Goal: Task Accomplishment & Management: Complete application form

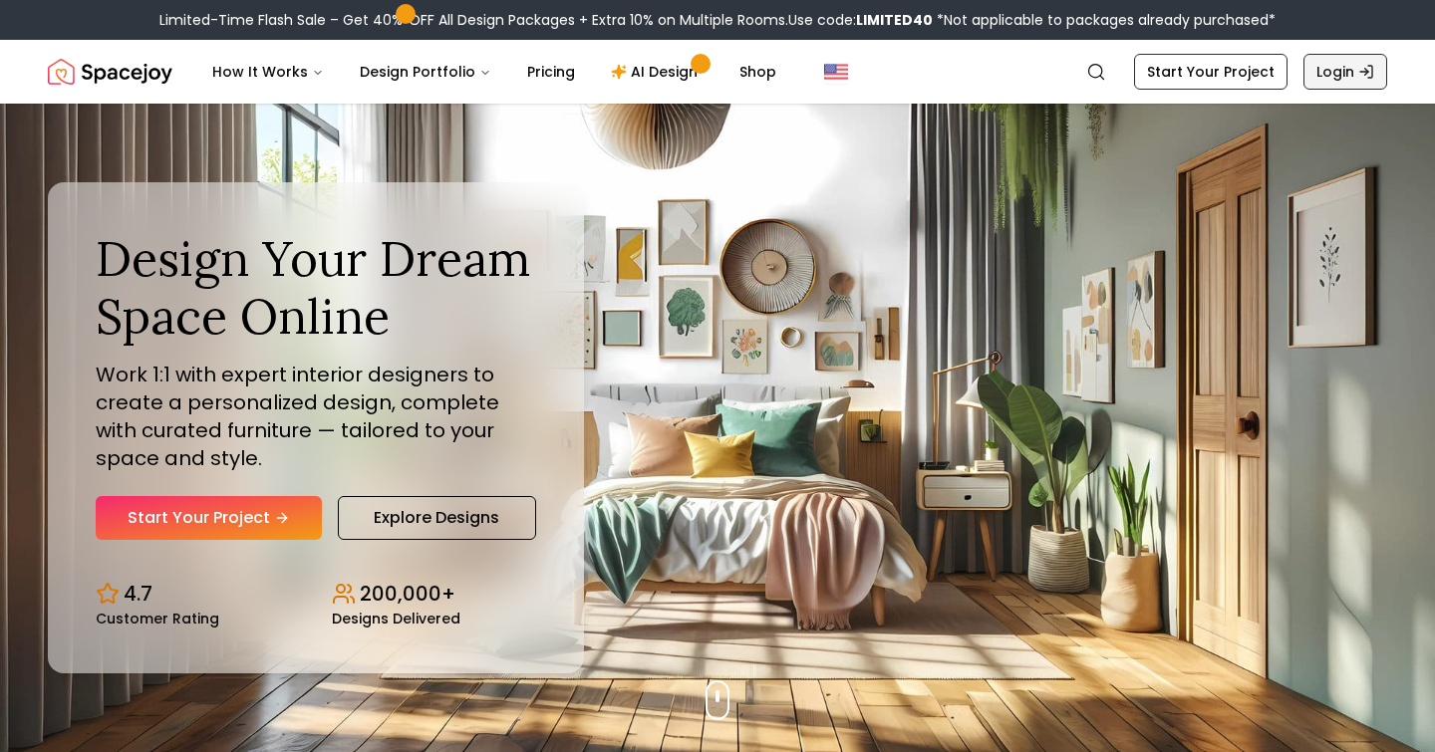
click at [1333, 69] on link "Login" at bounding box center [1345, 72] width 84 height 36
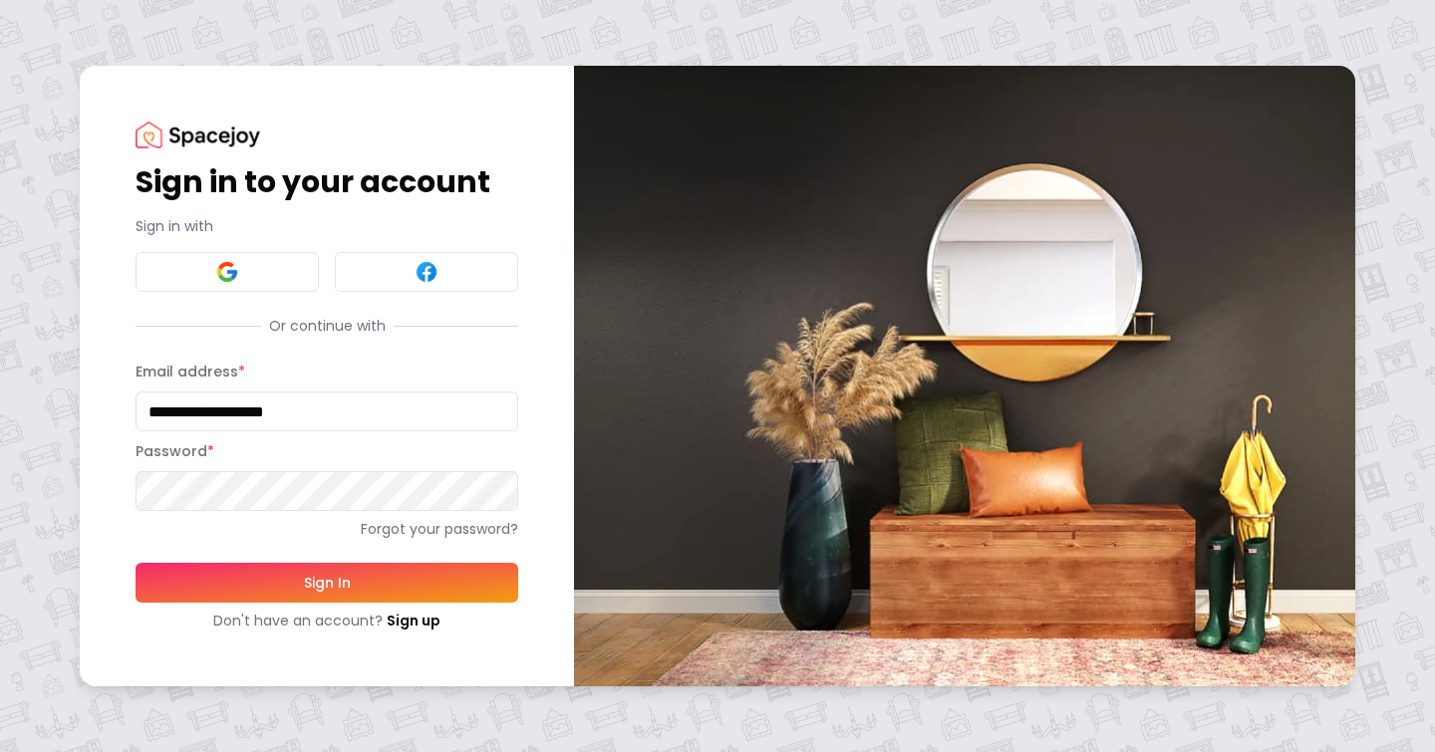
type input "**********"
click at [327, 582] on button "Sign In" at bounding box center [326, 583] width 383 height 40
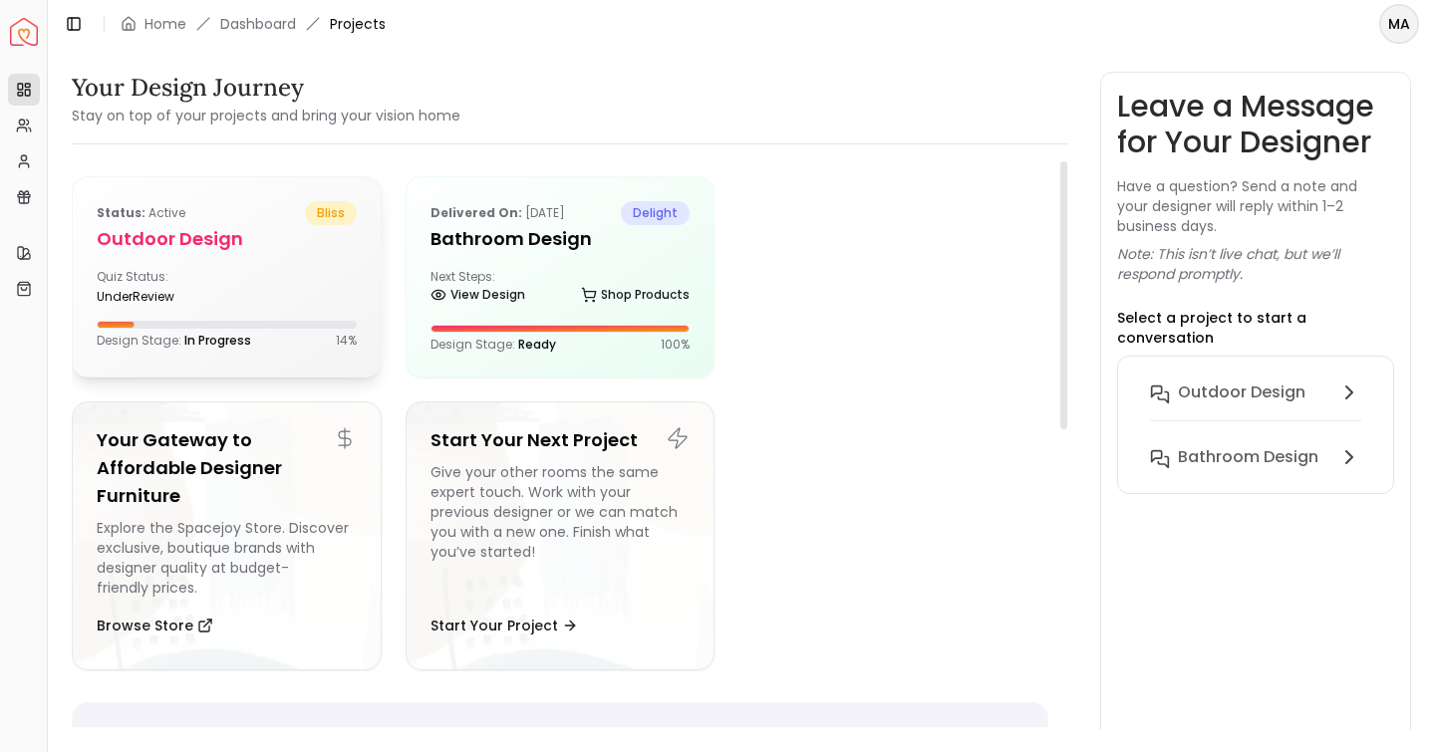
click at [260, 264] on div "Status: active bliss Outdoor design Quiz Status: underReview Design Stage: In P…" at bounding box center [227, 274] width 308 height 195
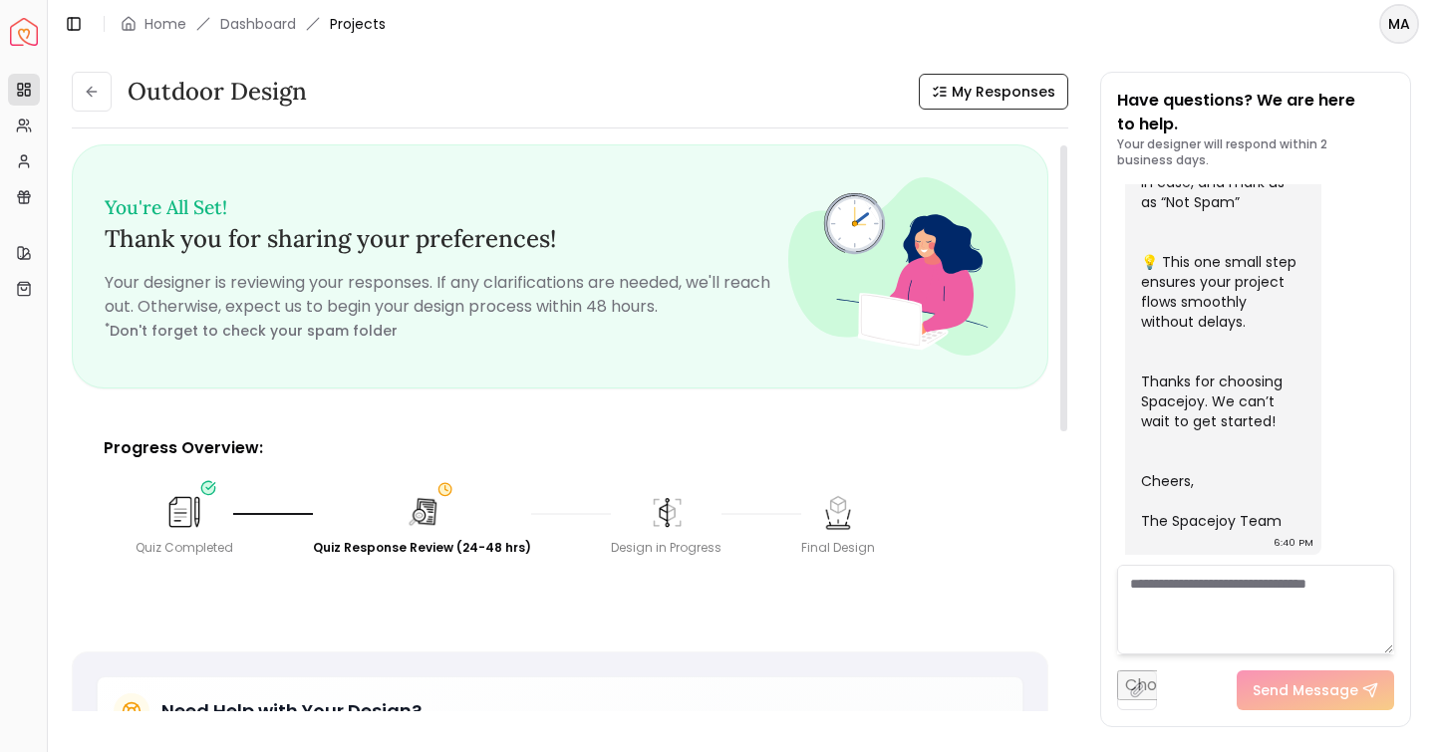
click at [424, 514] on img at bounding box center [422, 512] width 38 height 38
click at [415, 511] on img at bounding box center [422, 512] width 44 height 44
click at [422, 557] on div "Quiz Completed Quiz Response Review (24-48 hrs) Design in Progress Final Design" at bounding box center [560, 524] width 881 height 96
click at [422, 551] on div "Quiz Response Review (24-48 hrs)" at bounding box center [422, 548] width 218 height 16
click at [423, 481] on div "Quiz Completed Quiz Response Review (24-48 hrs) Design in Progress Final Design" at bounding box center [560, 524] width 881 height 96
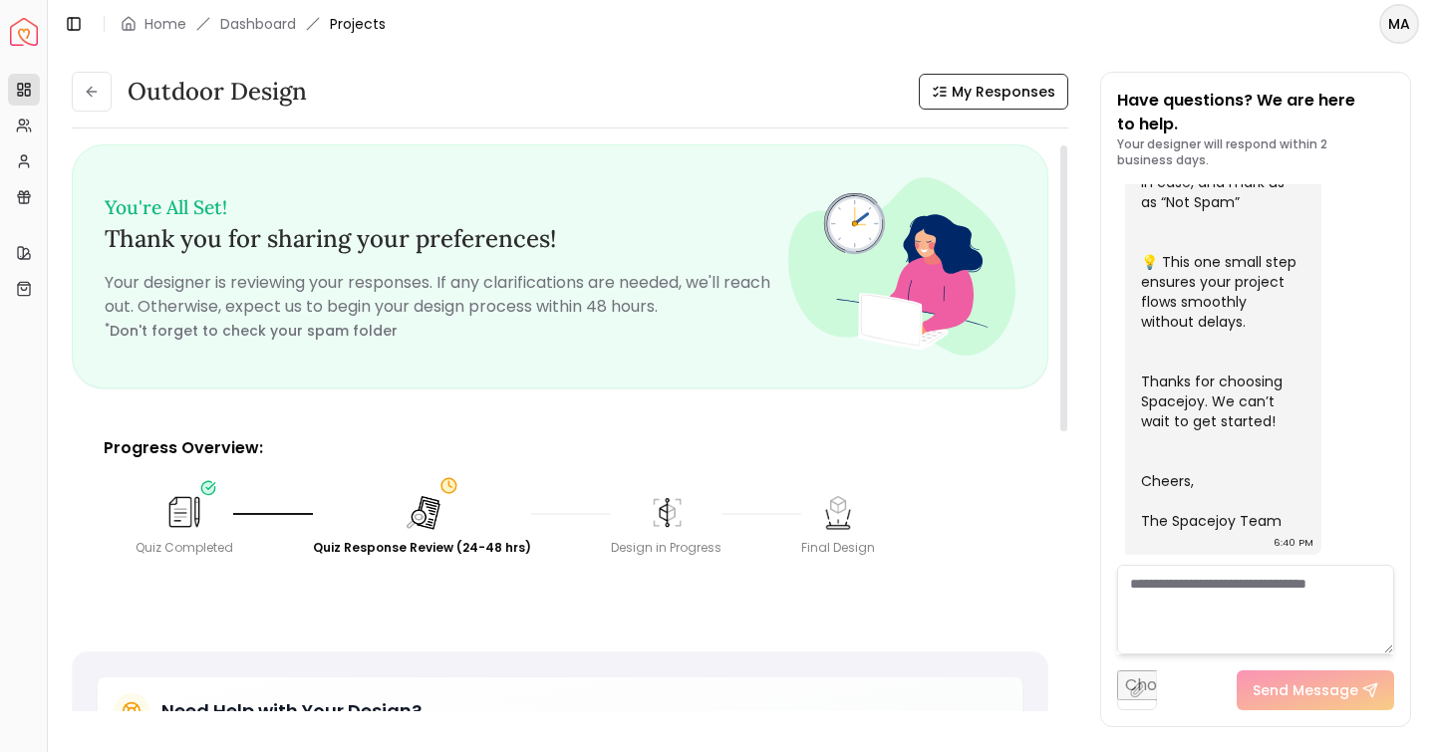
click at [440, 481] on div "Quiz Completed Quiz Response Review (24-48 hrs) Design in Progress Final Design" at bounding box center [560, 524] width 881 height 96
click at [646, 519] on img at bounding box center [666, 511] width 41 height 41
click at [1007, 90] on span "My Responses" at bounding box center [1003, 92] width 104 height 20
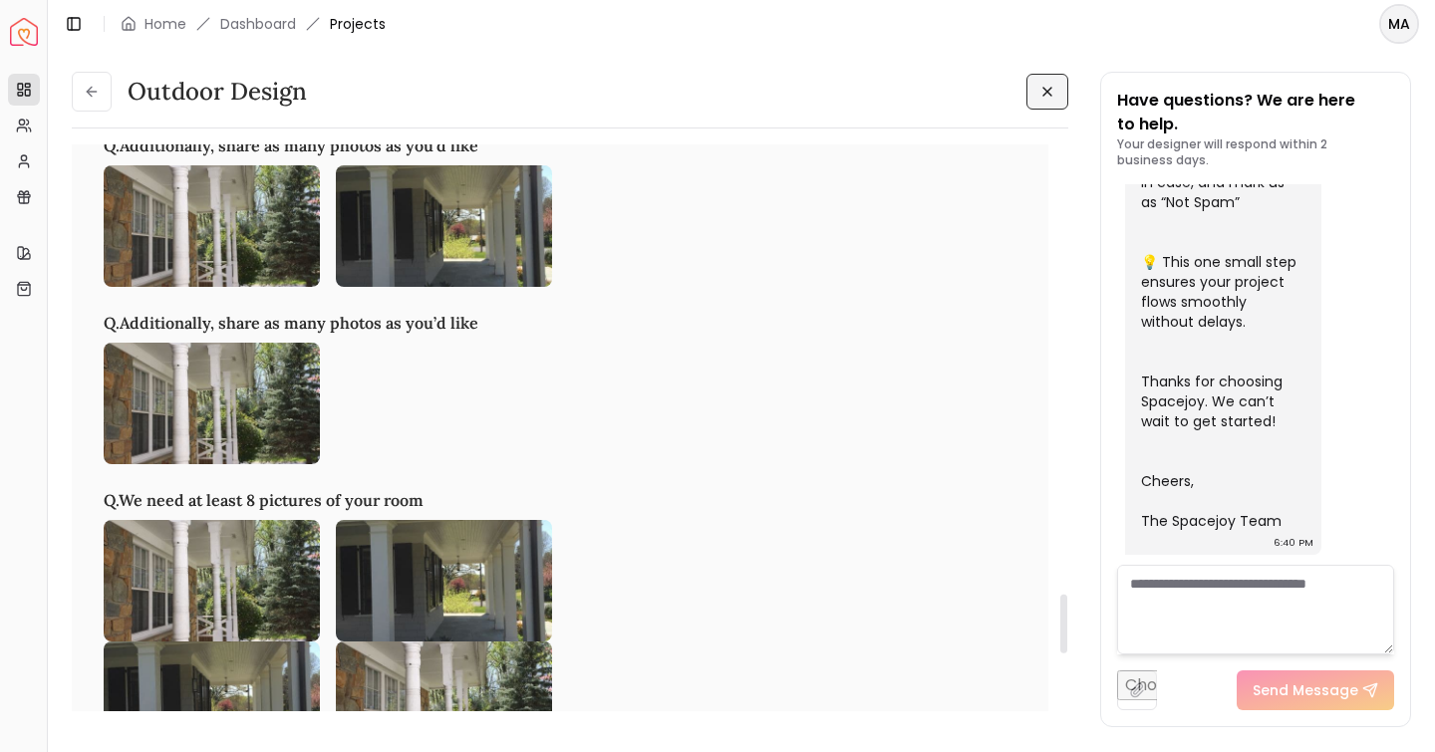
scroll to position [4288, 0]
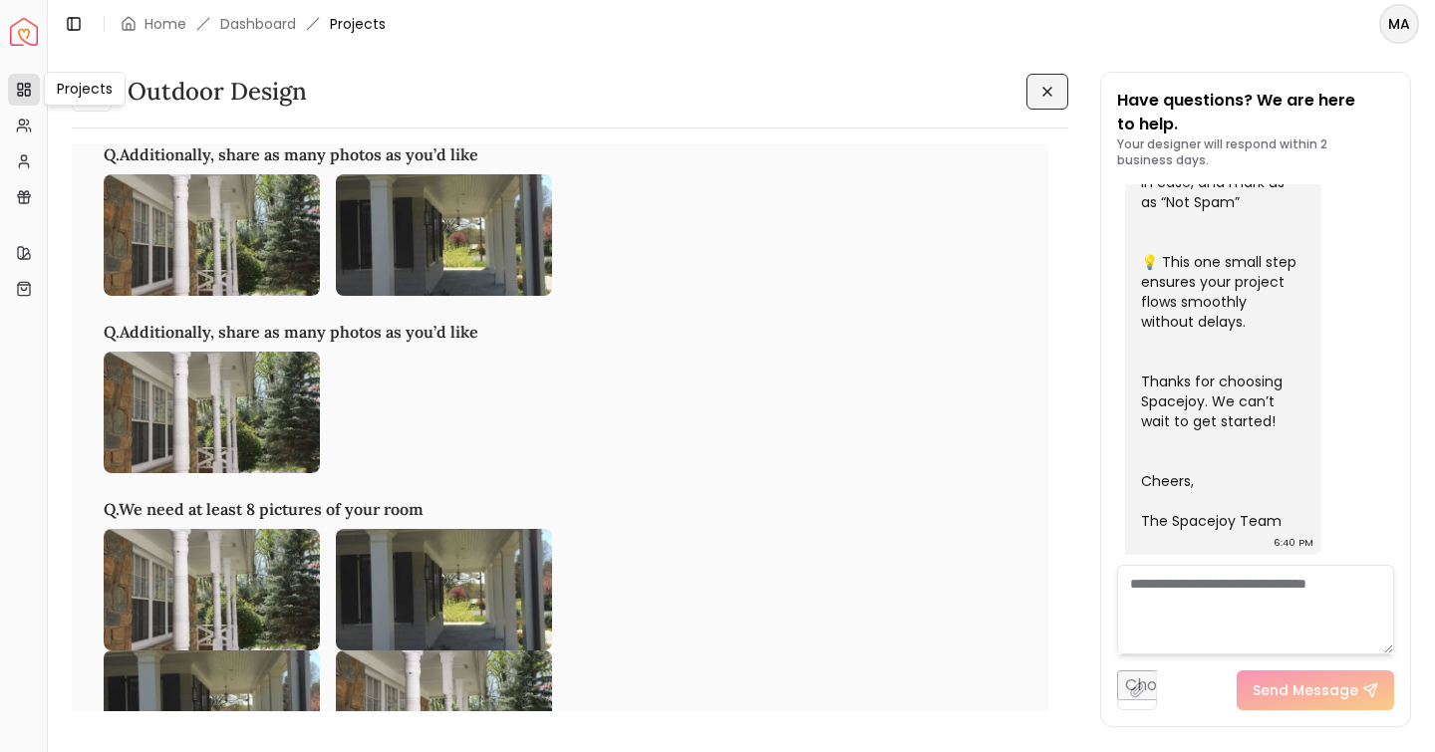
click at [27, 86] on rect at bounding box center [27, 85] width 5 height 3
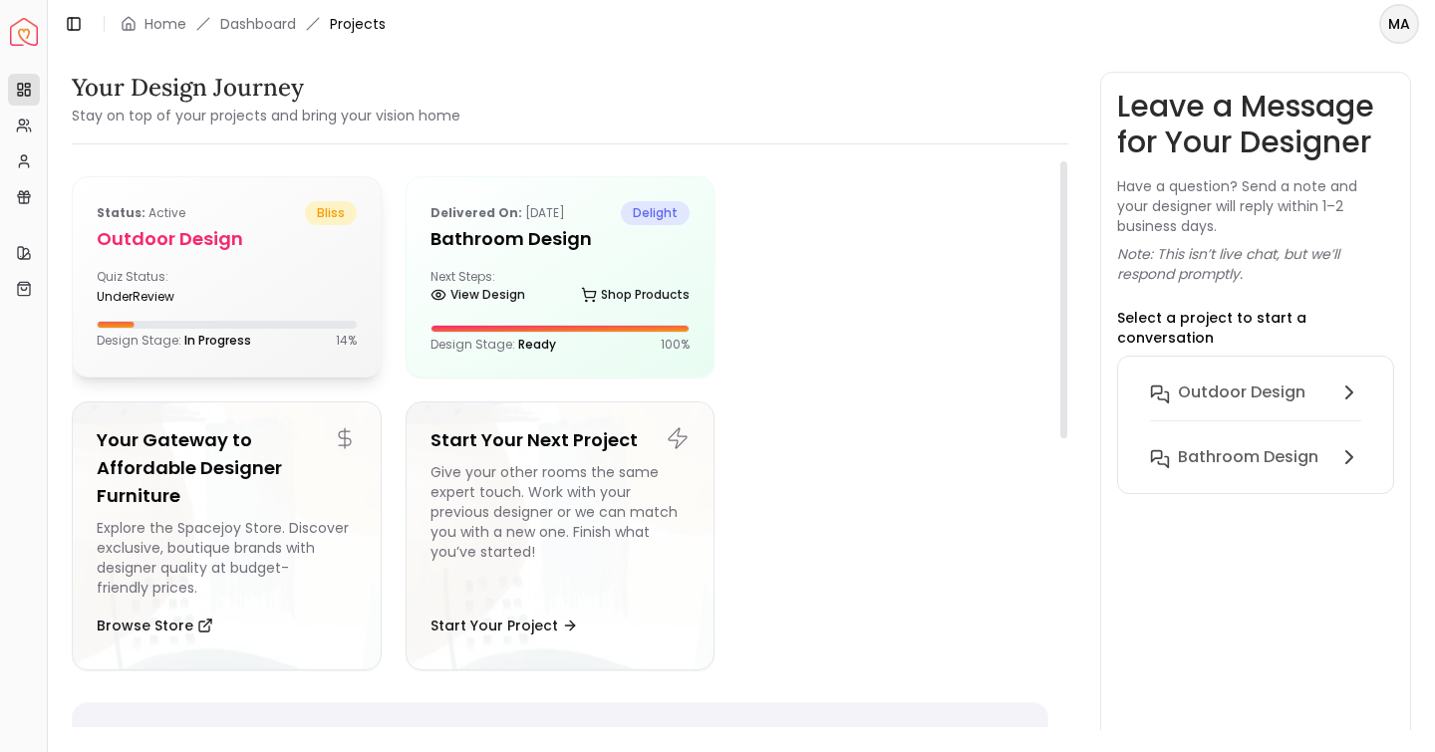
click at [324, 209] on span "bliss" at bounding box center [331, 213] width 52 height 24
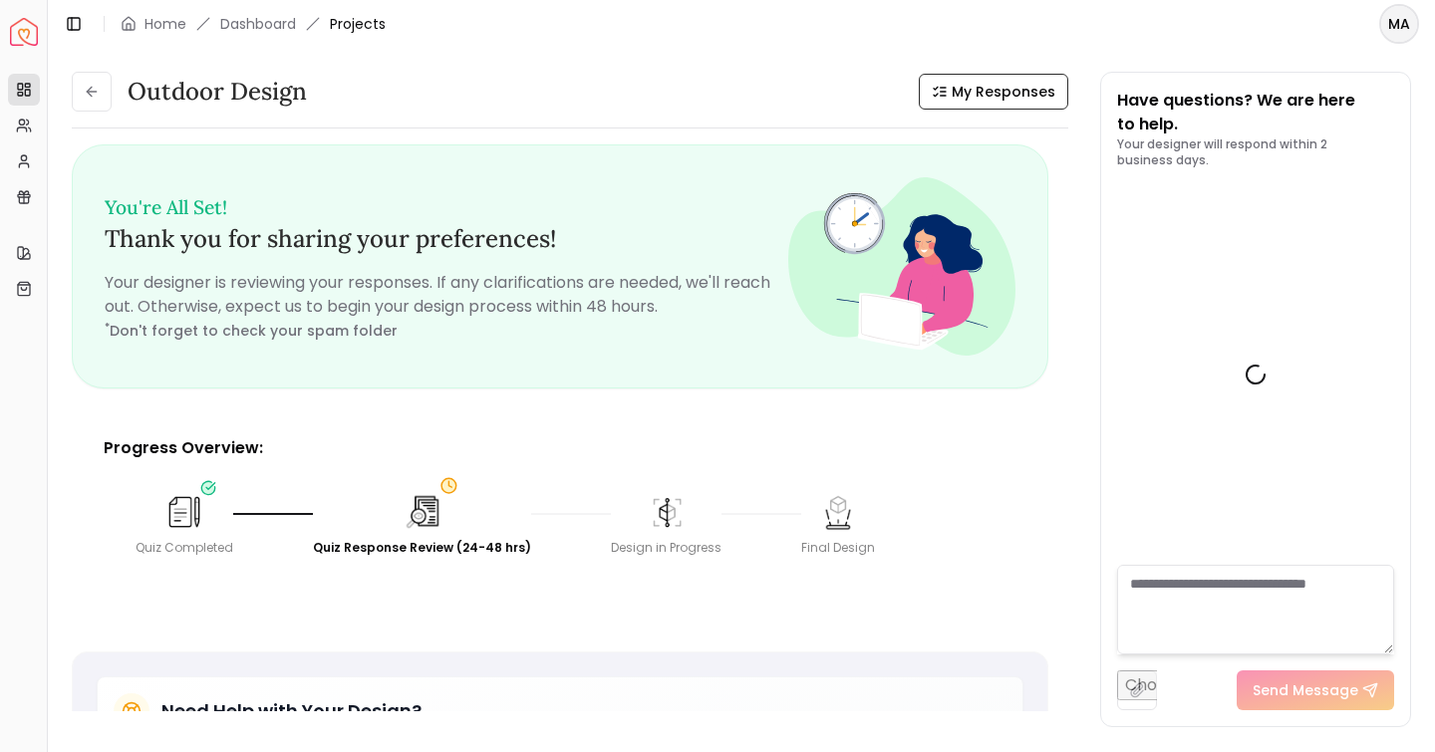
scroll to position [795, 0]
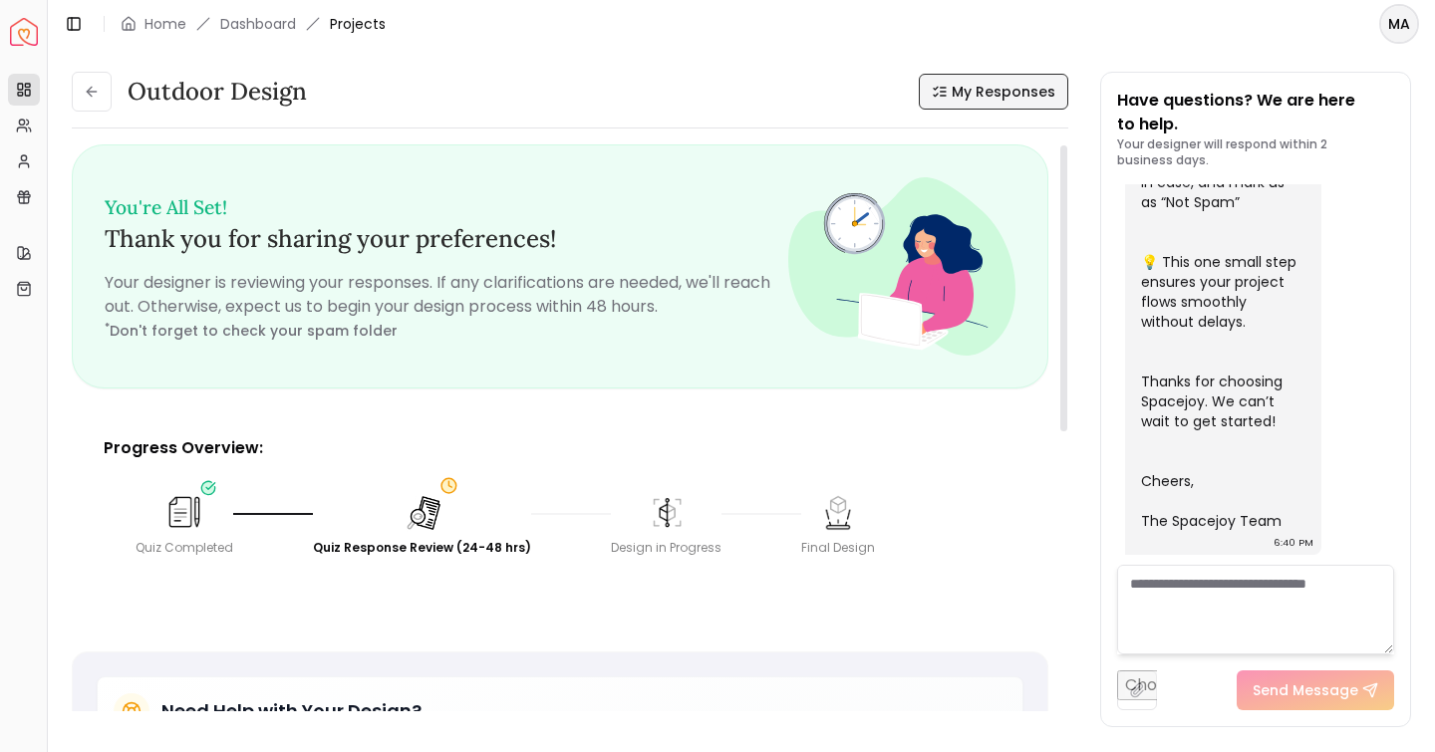
click at [951, 78] on button "My Responses" at bounding box center [993, 92] width 149 height 36
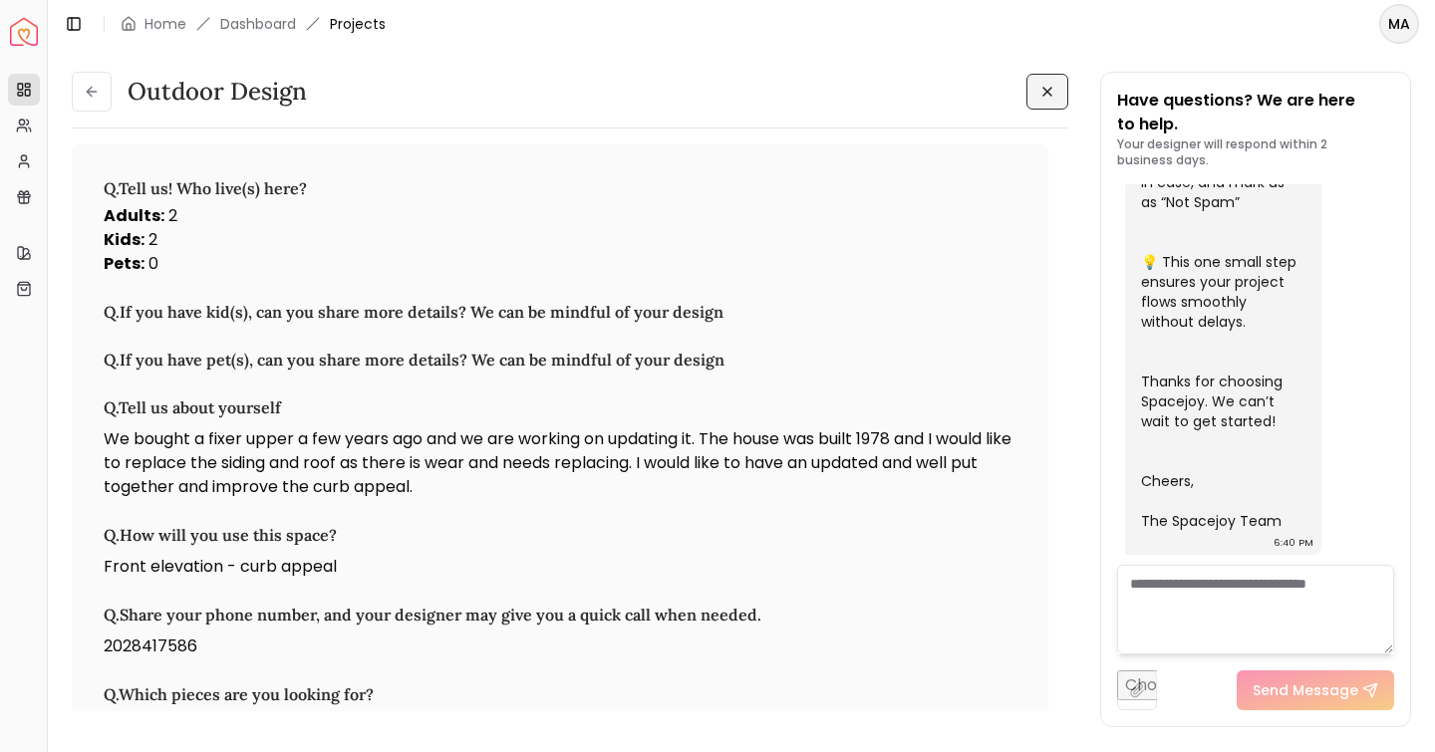
click at [1043, 97] on icon at bounding box center [1047, 92] width 16 height 16
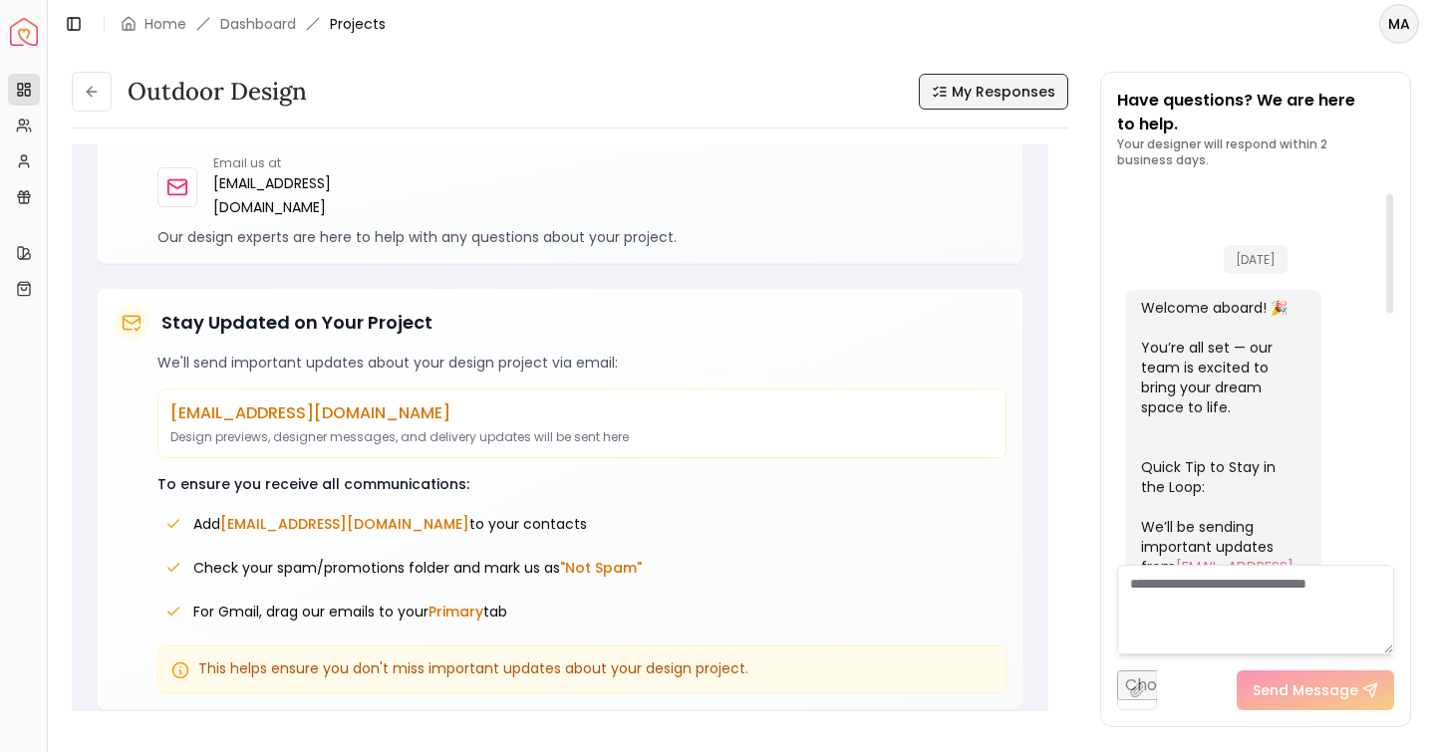
scroll to position [28, 0]
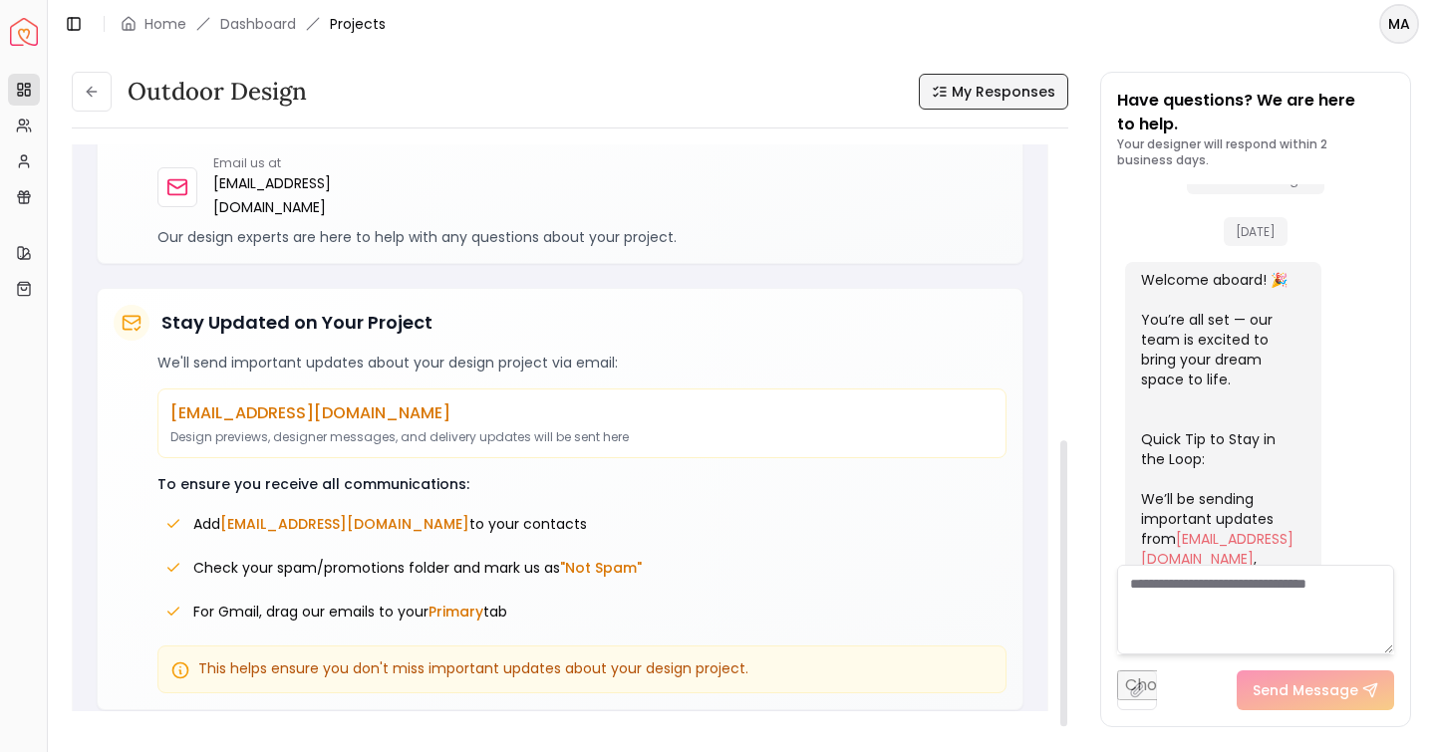
click at [244, 656] on div "This helps ensure you don't miss important updates about your design project." at bounding box center [581, 670] width 849 height 48
click at [181, 662] on icon at bounding box center [180, 669] width 15 height 15
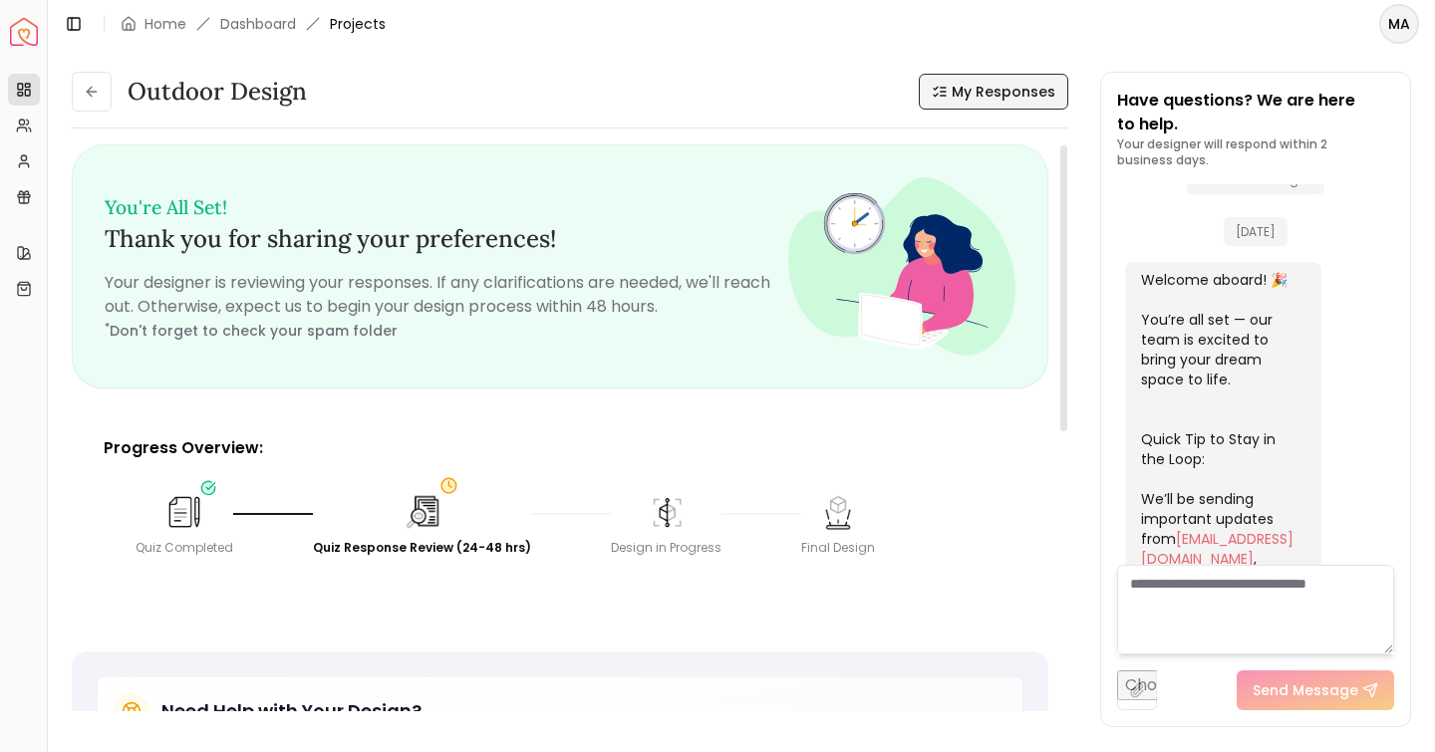
scroll to position [0, 0]
click at [182, 516] on img at bounding box center [184, 512] width 44 height 44
click at [207, 485] on icon at bounding box center [206, 488] width 15 height 15
click at [419, 514] on img at bounding box center [422, 512] width 44 height 44
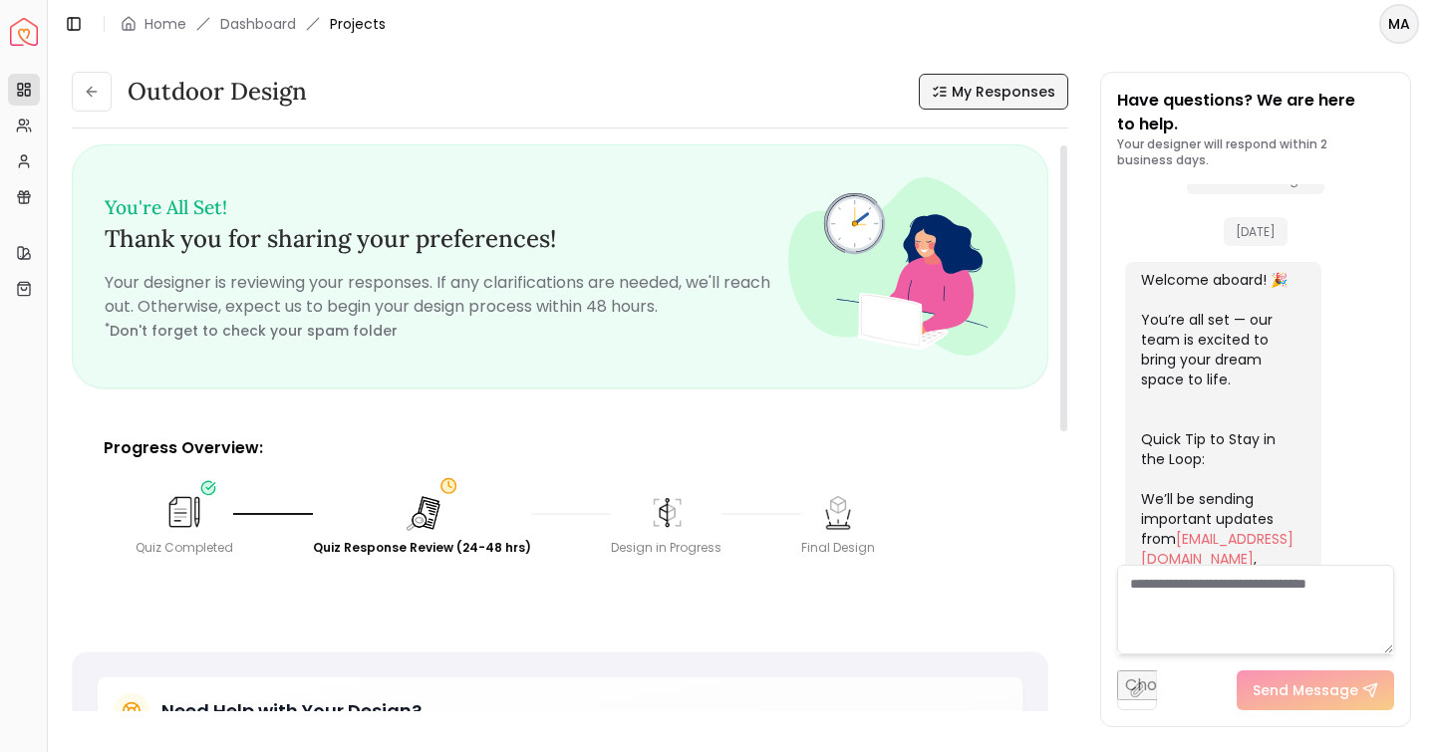
click at [418, 514] on img at bounding box center [422, 512] width 44 height 44
click at [418, 514] on img at bounding box center [421, 512] width 42 height 42
click at [649, 519] on img at bounding box center [667, 512] width 42 height 42
click at [101, 99] on button at bounding box center [92, 92] width 40 height 40
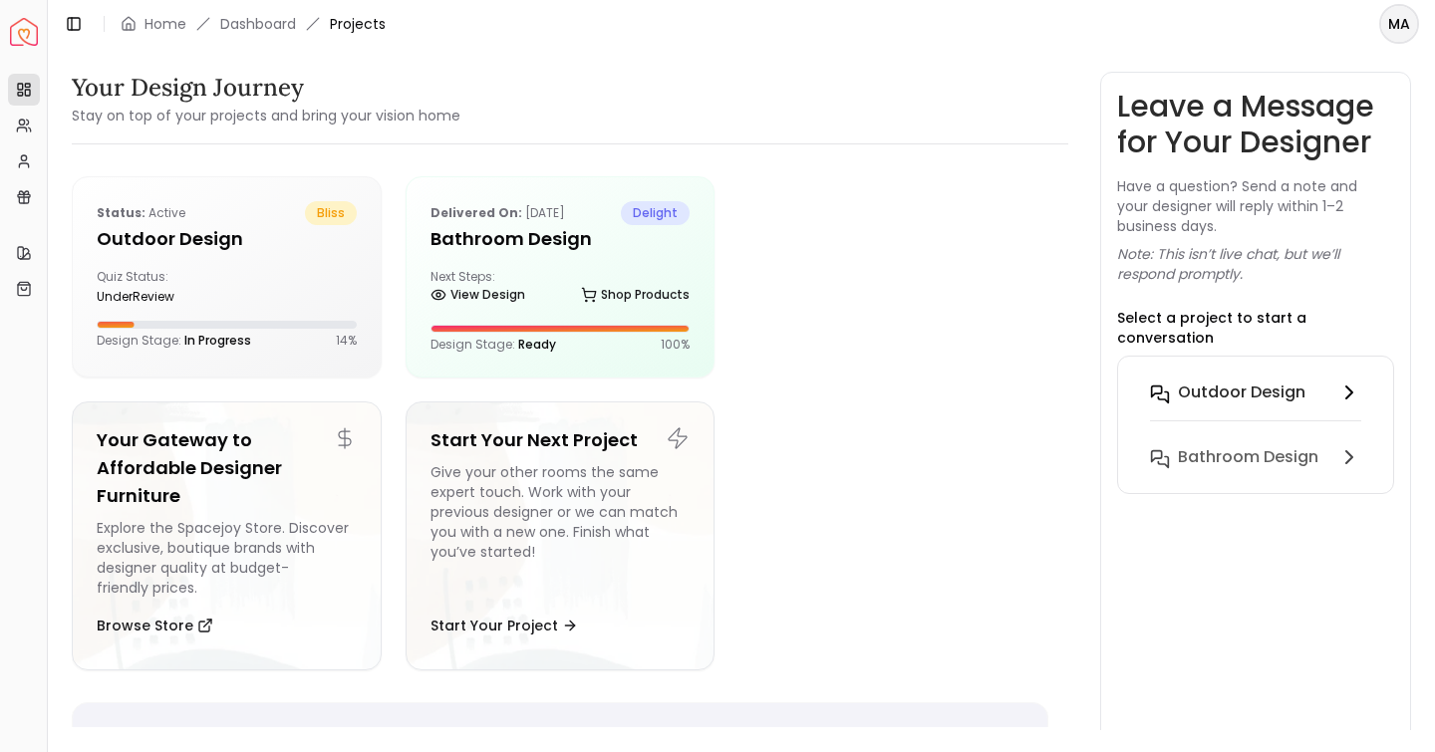
click at [1272, 381] on h6 "Outdoor design" at bounding box center [1242, 393] width 128 height 24
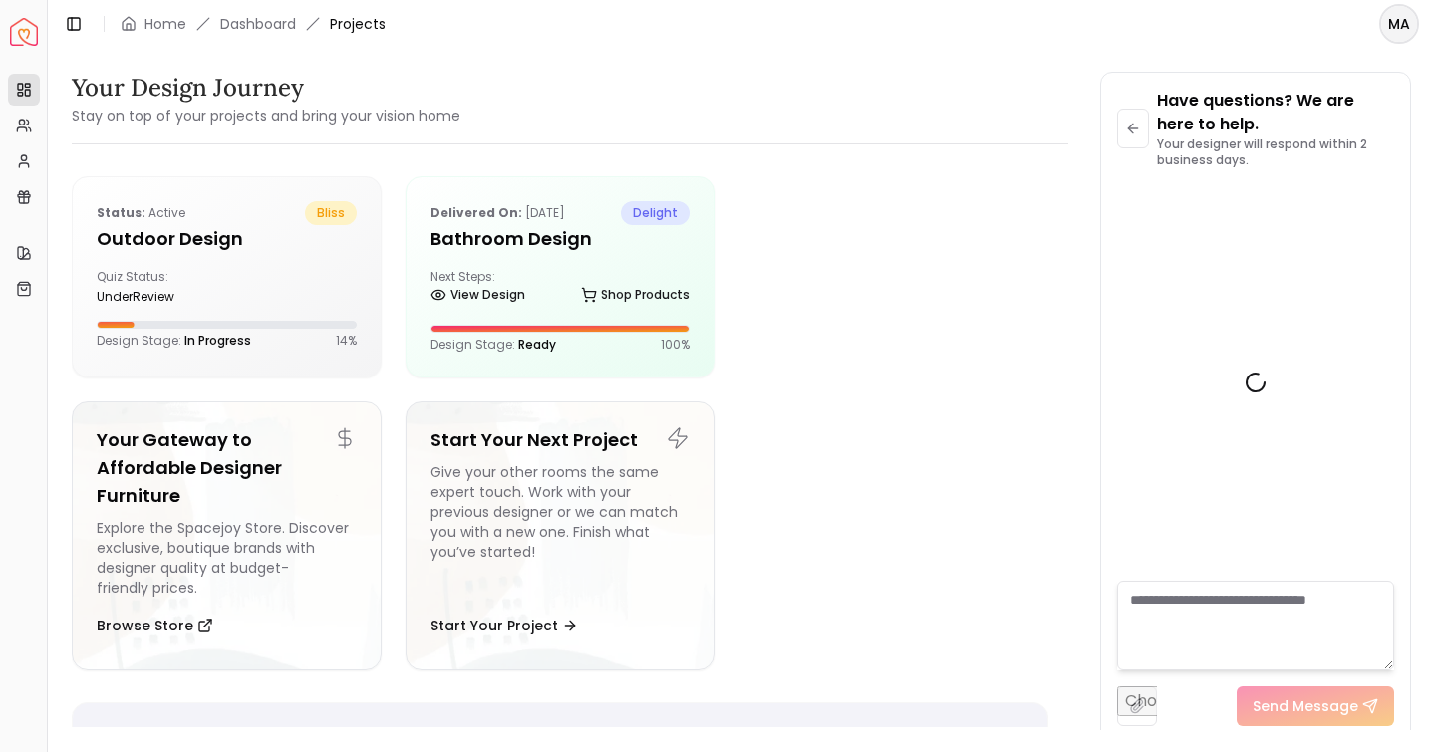
scroll to position [779, 0]
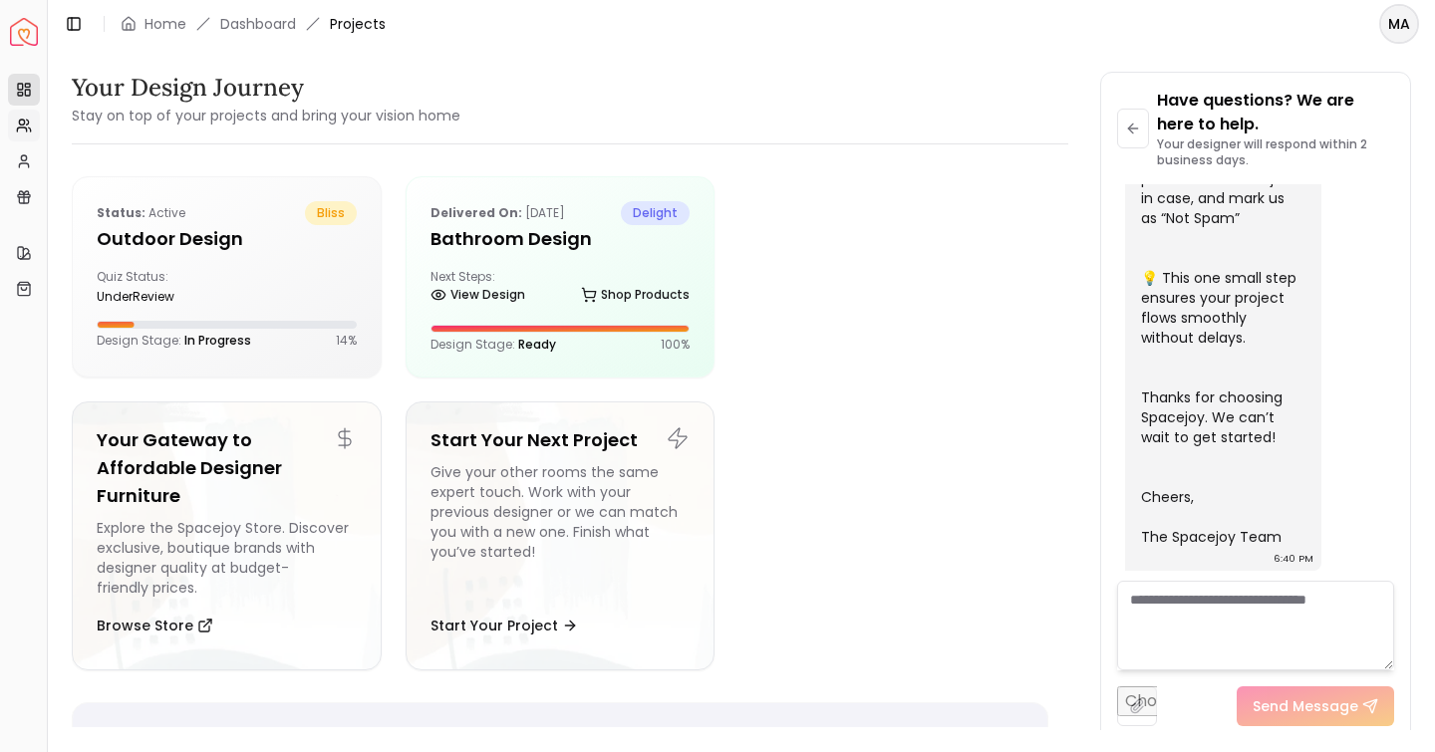
click at [27, 121] on icon at bounding box center [24, 126] width 16 height 16
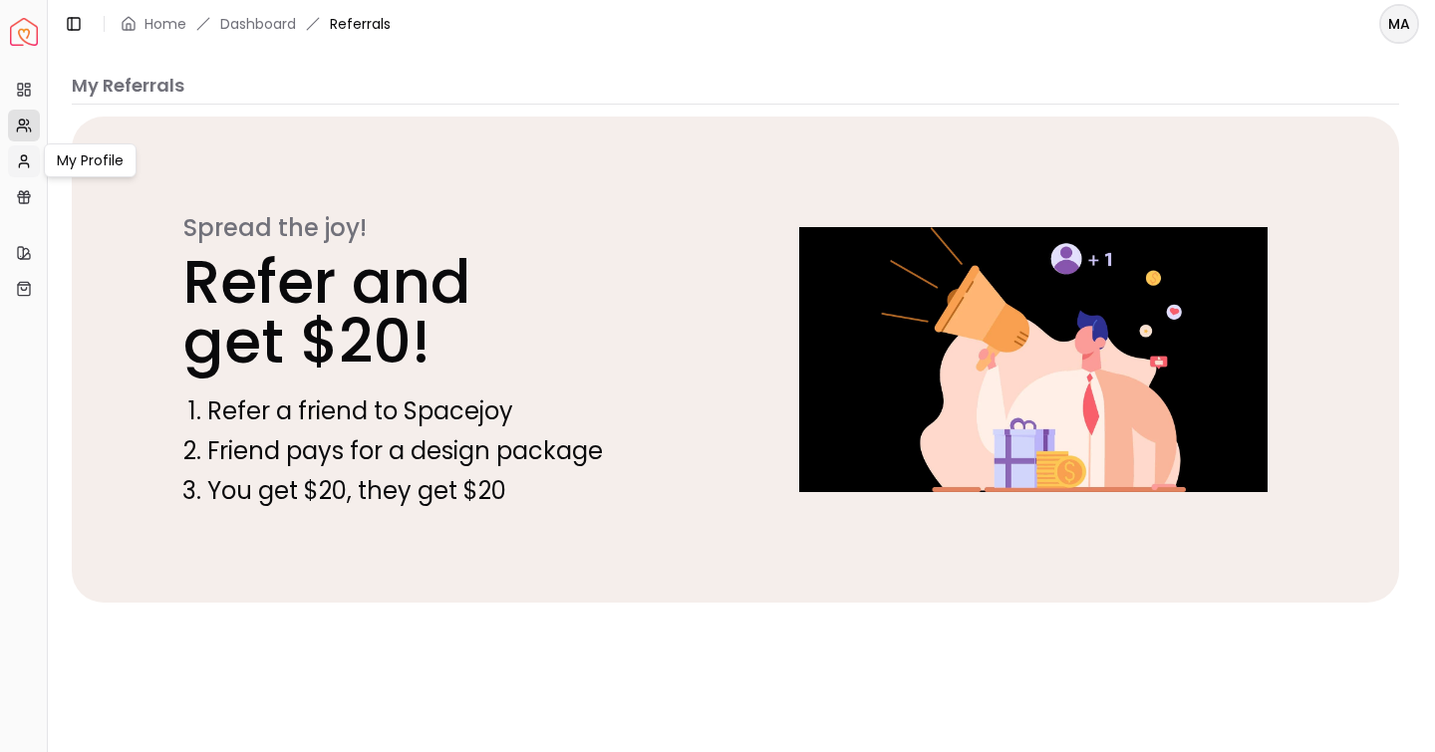
click at [24, 163] on icon at bounding box center [24, 161] width 16 height 16
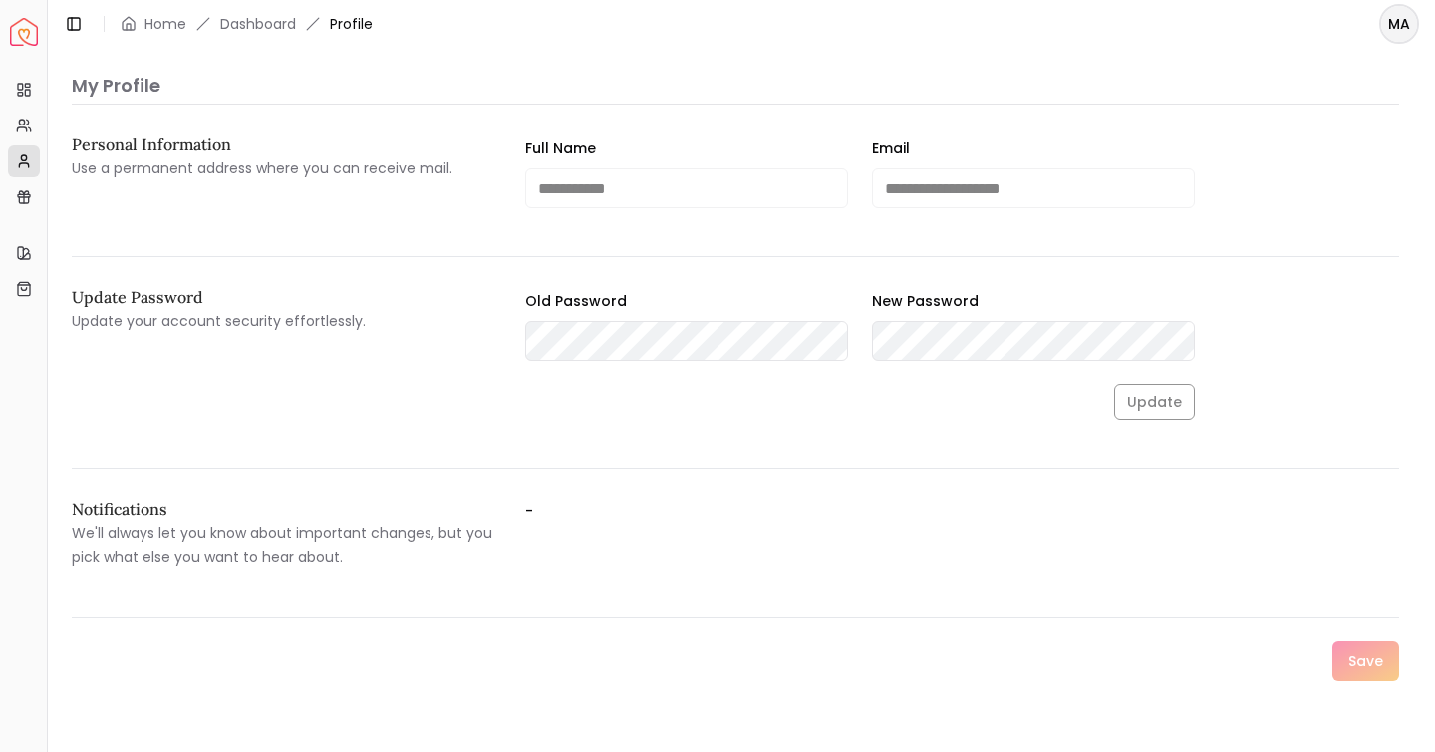
click at [23, 37] on img "Spacejoy" at bounding box center [24, 32] width 28 height 28
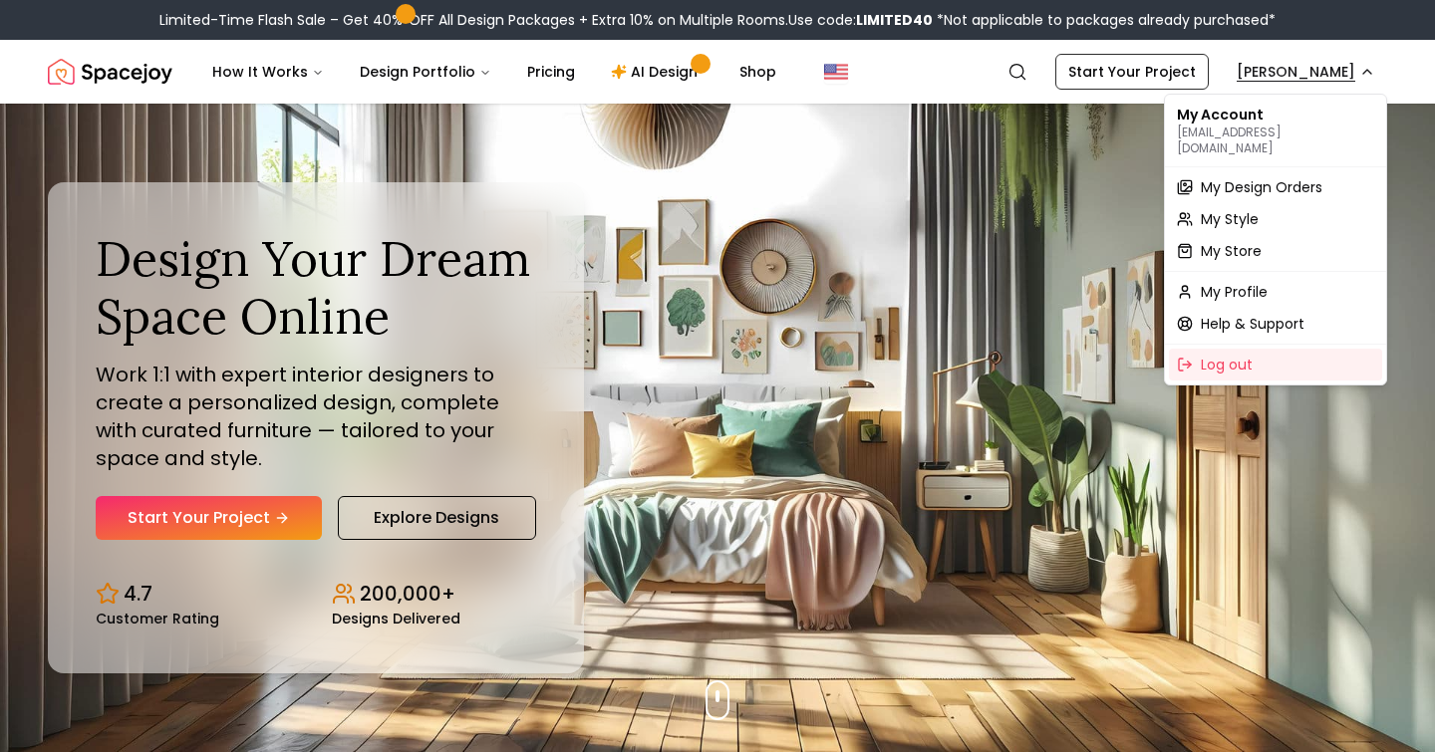
click at [1277, 177] on span "My Design Orders" at bounding box center [1261, 187] width 122 height 20
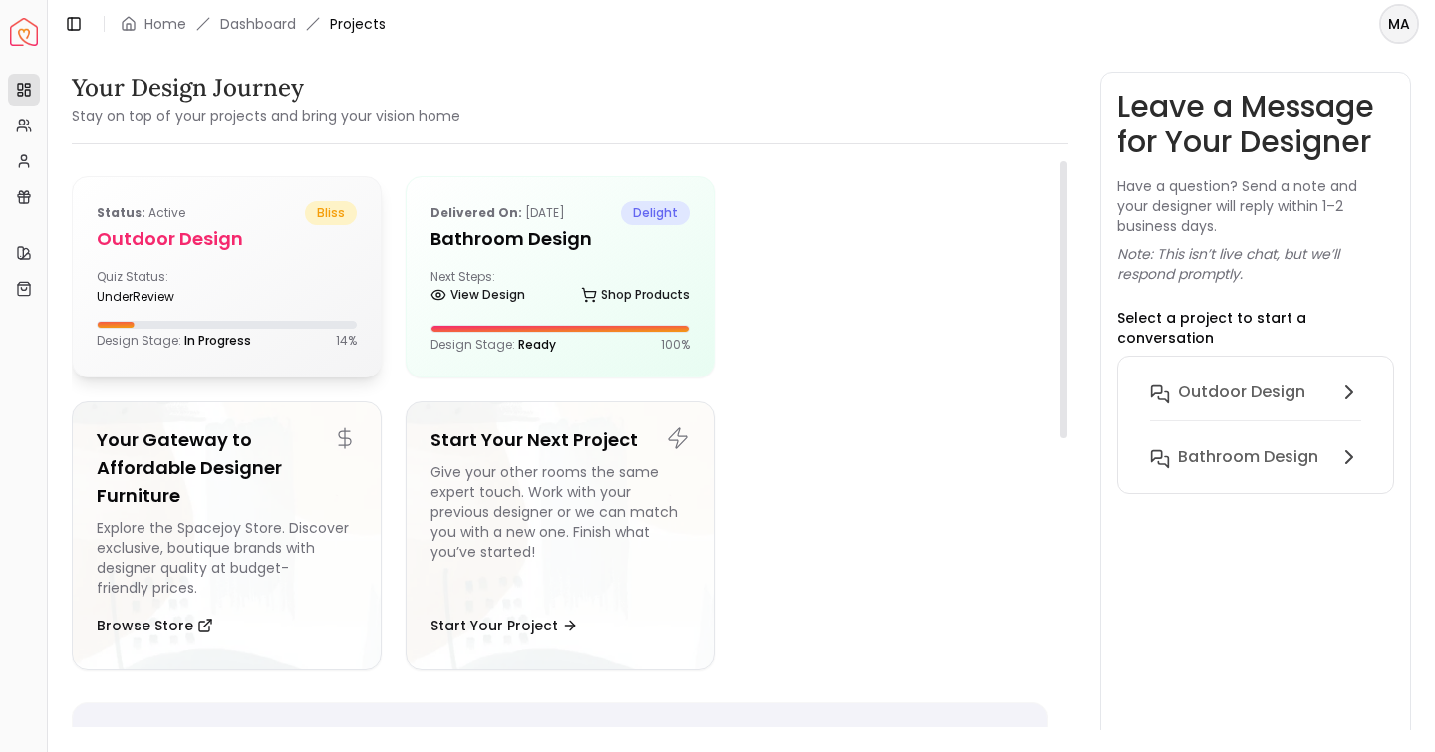
click at [202, 331] on div "Design Stage: In Progress 14 %" at bounding box center [227, 335] width 260 height 28
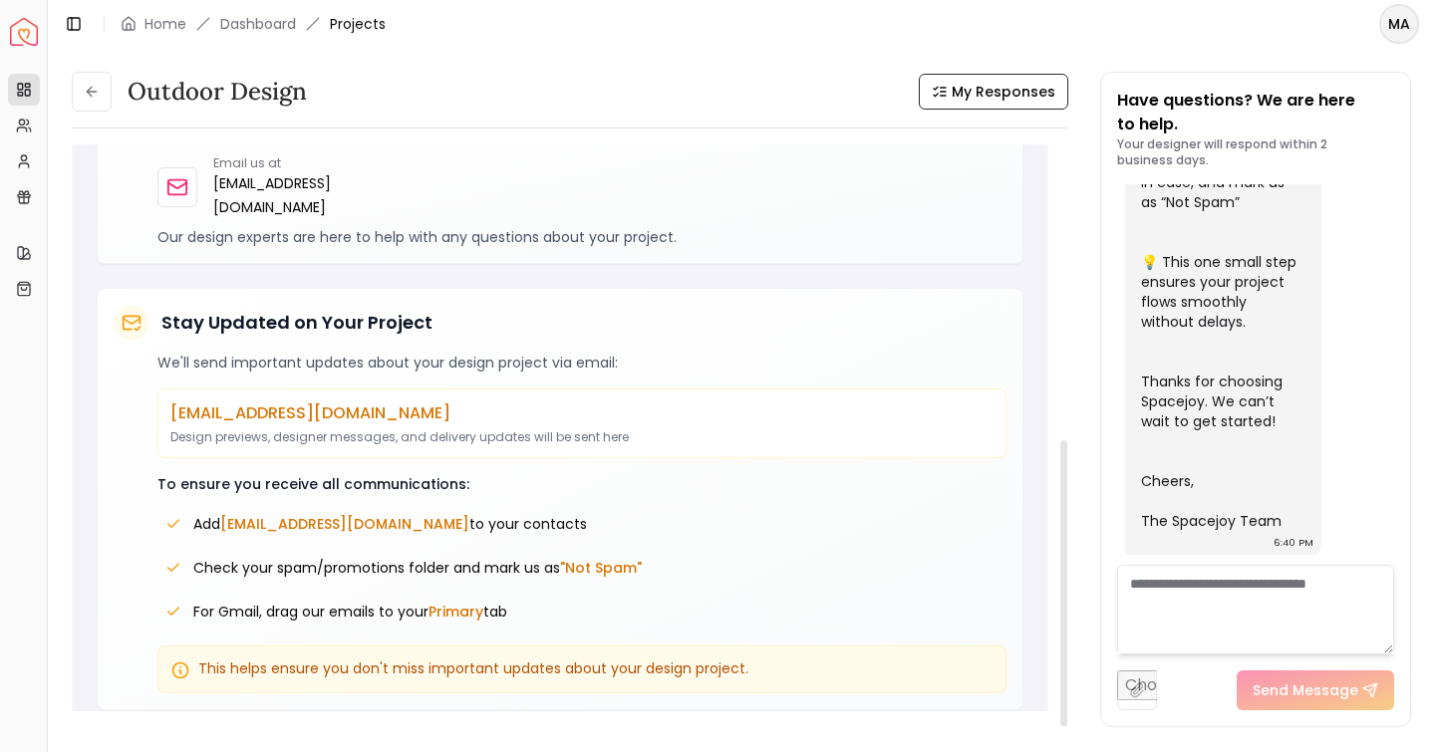
click at [377, 659] on span "This helps ensure you don't miss important updates about your design project." at bounding box center [473, 669] width 550 height 20
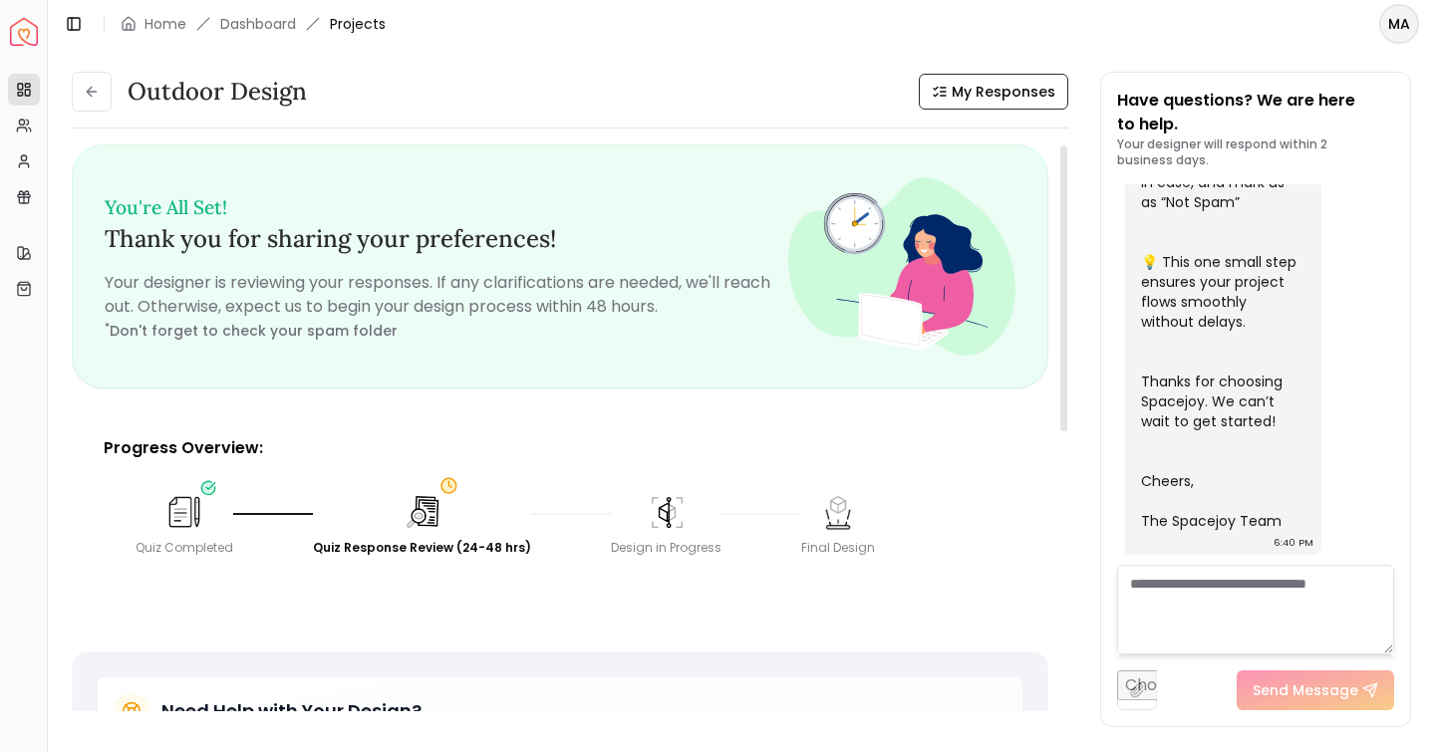
click at [653, 507] on img at bounding box center [666, 511] width 43 height 43
click at [432, 503] on img at bounding box center [422, 512] width 44 height 44
click at [421, 503] on img at bounding box center [422, 512] width 44 height 44
click at [421, 503] on img at bounding box center [422, 512] width 38 height 38
click at [970, 101] on span "My Responses" at bounding box center [1003, 92] width 104 height 20
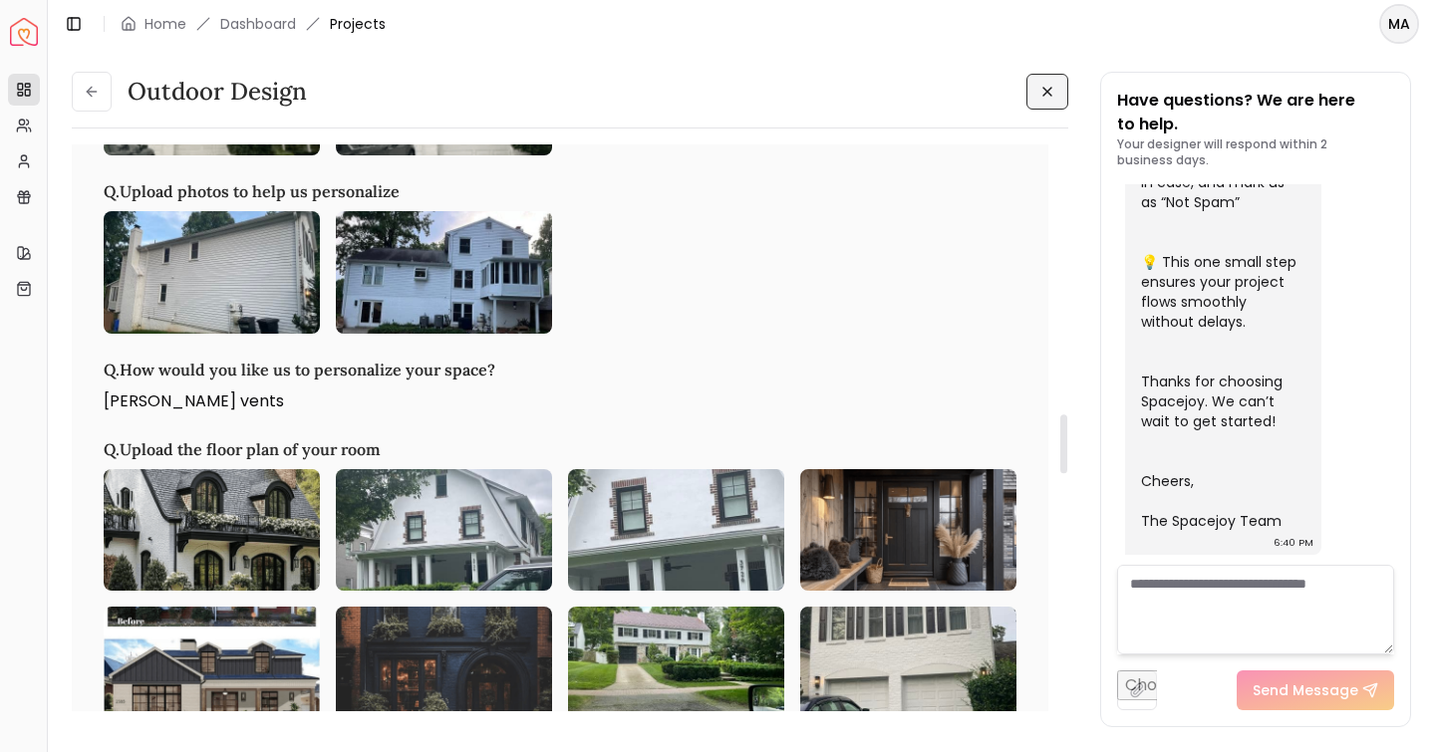
scroll to position [2582, 0]
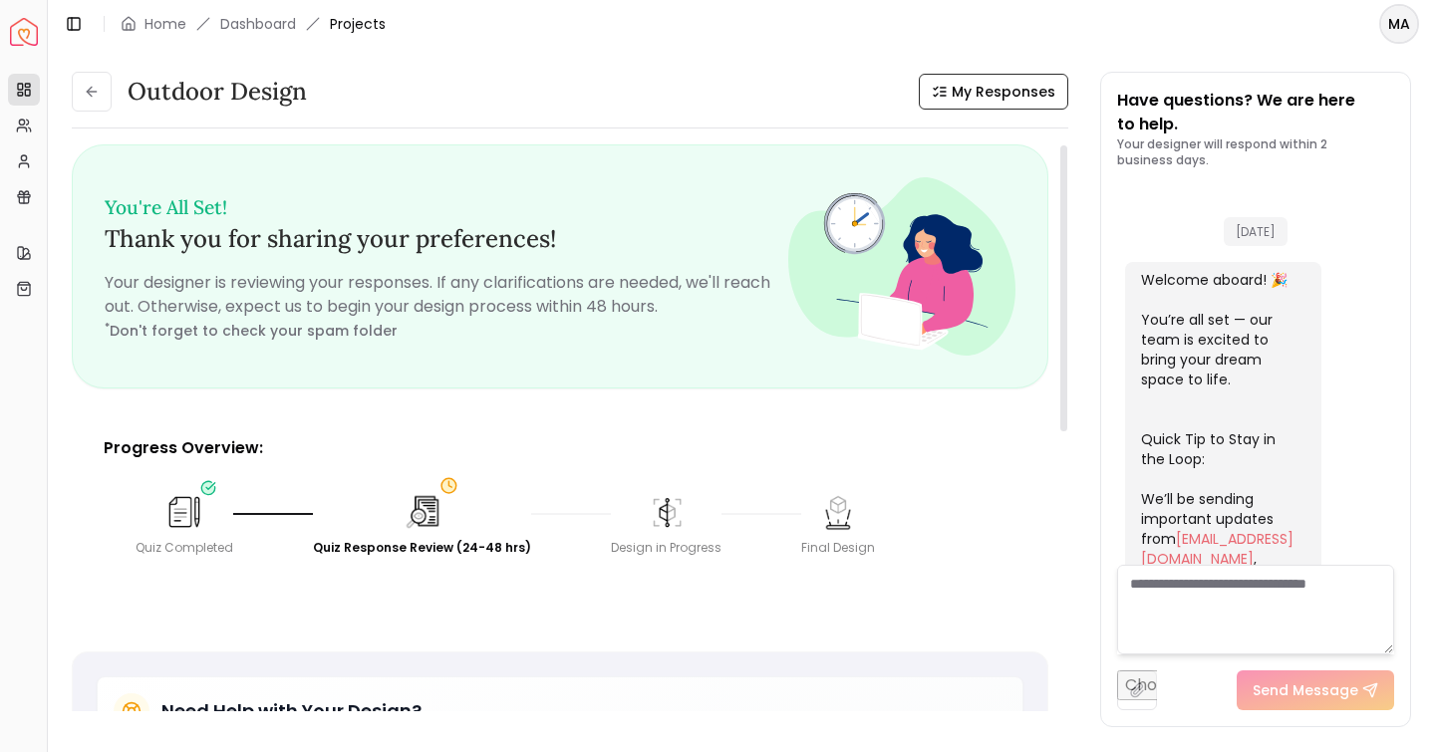
scroll to position [795, 0]
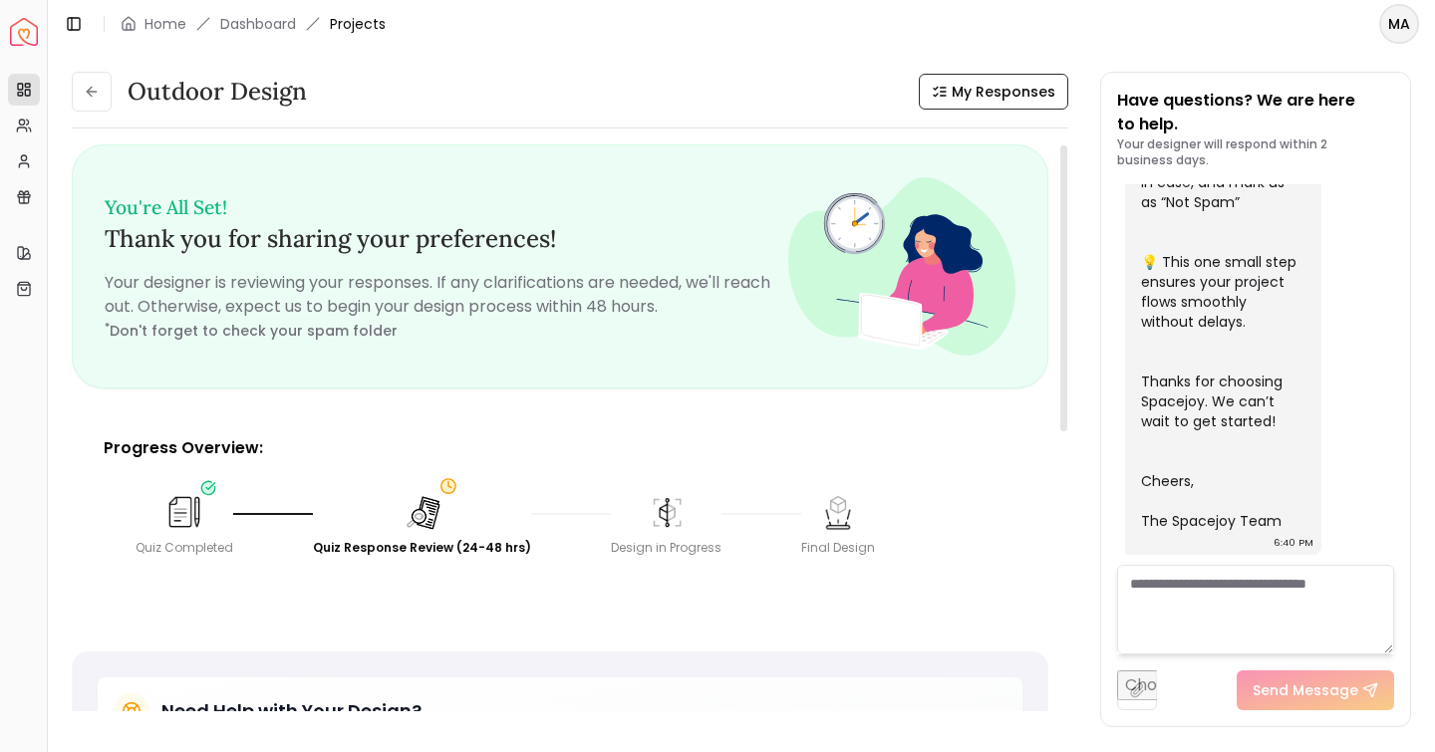
click at [424, 509] on img at bounding box center [421, 511] width 43 height 43
click at [964, 94] on span "My Responses" at bounding box center [1003, 92] width 104 height 20
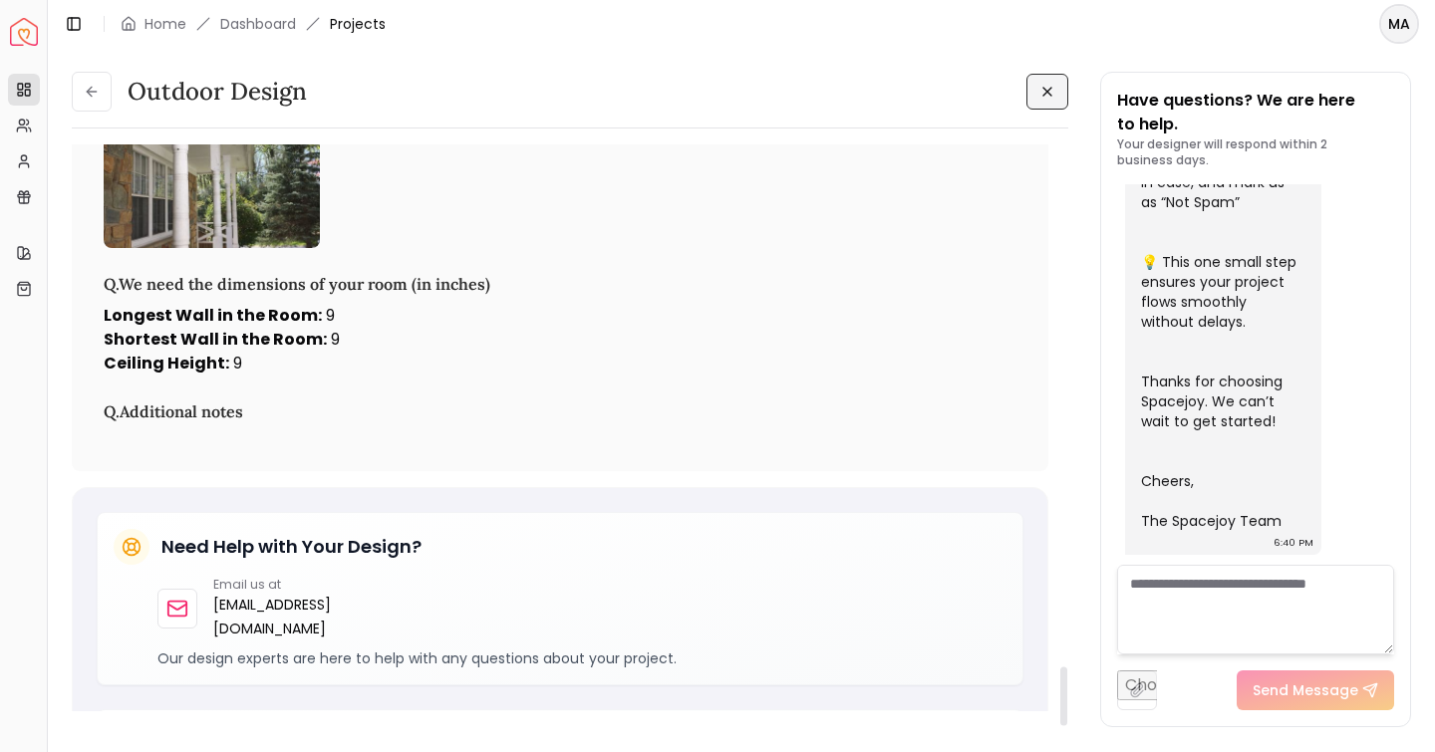
scroll to position [0, 0]
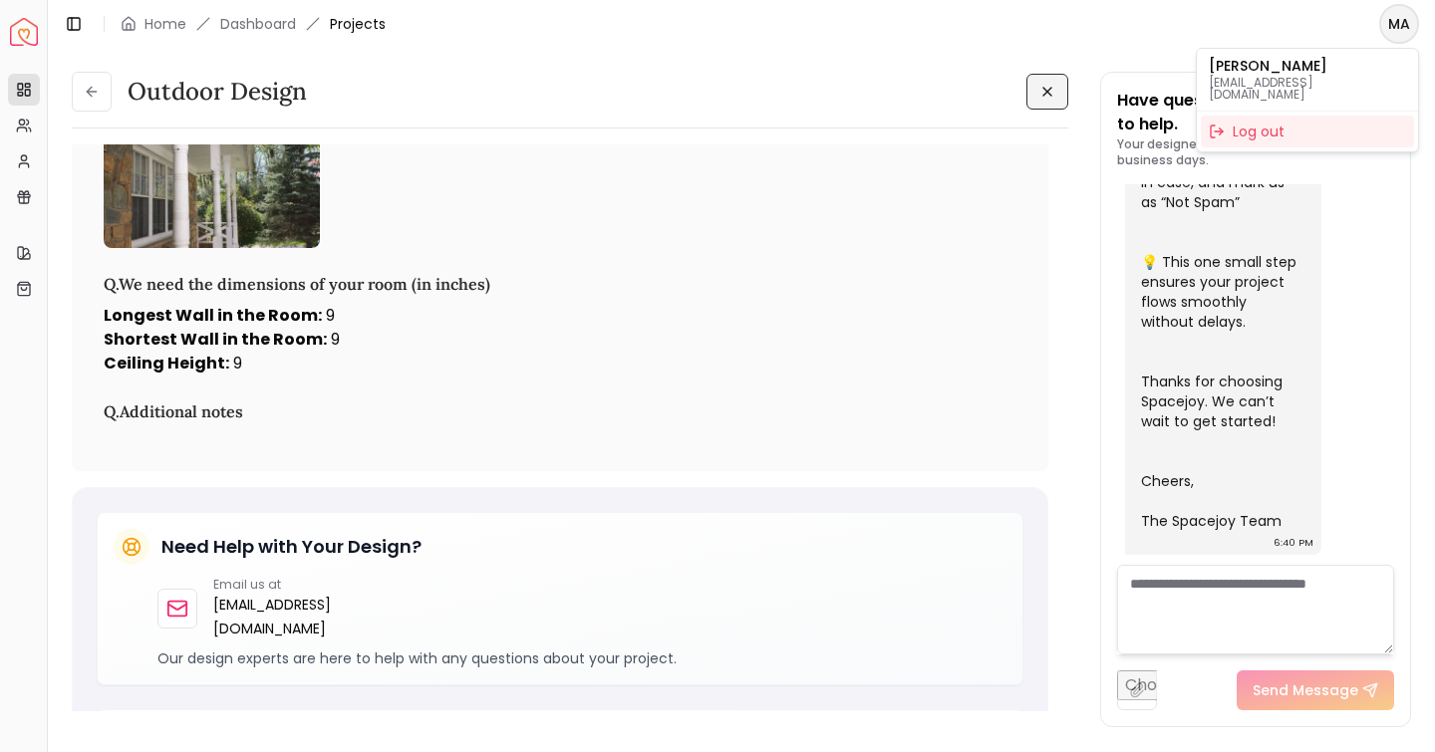
click at [1397, 28] on html "Spacejoy Dashboard Overview Projects My Referrals My Profile Gift Card Balance …" at bounding box center [717, 376] width 1435 height 752
click at [204, 91] on html "Spacejoy Dashboard Overview Projects My Referrals My Profile Gift Card Balance …" at bounding box center [717, 376] width 1435 height 752
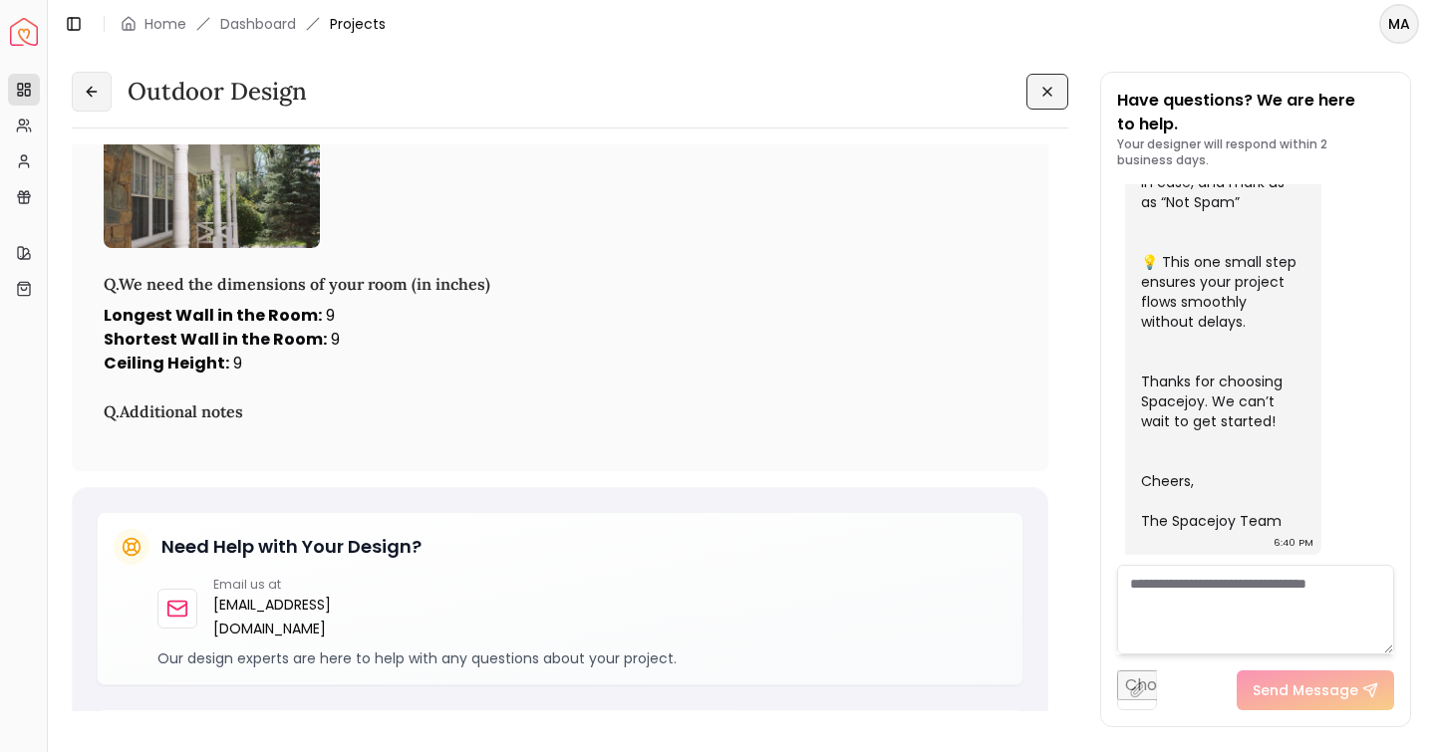
click at [87, 102] on button at bounding box center [92, 92] width 40 height 40
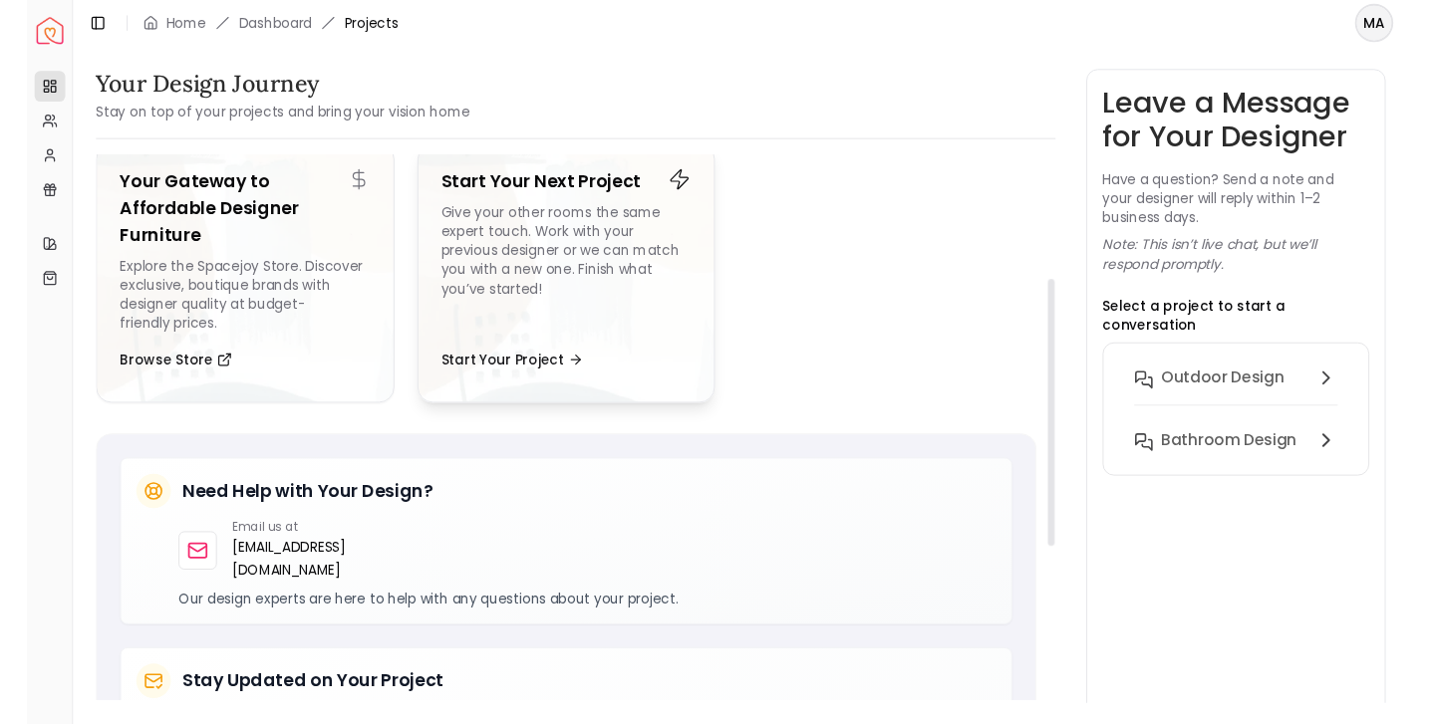
scroll to position [265, 0]
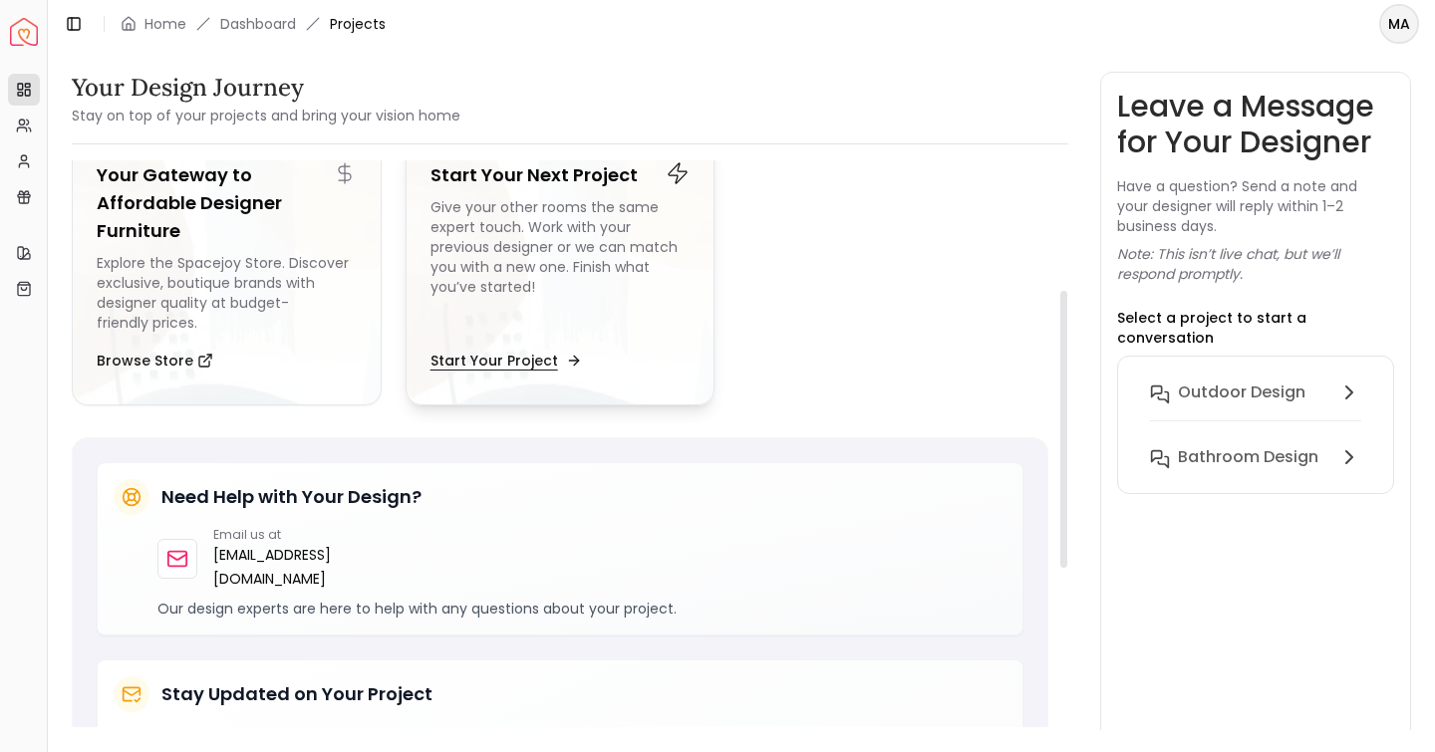
click at [505, 364] on button "Start Your Project" at bounding box center [503, 361] width 147 height 40
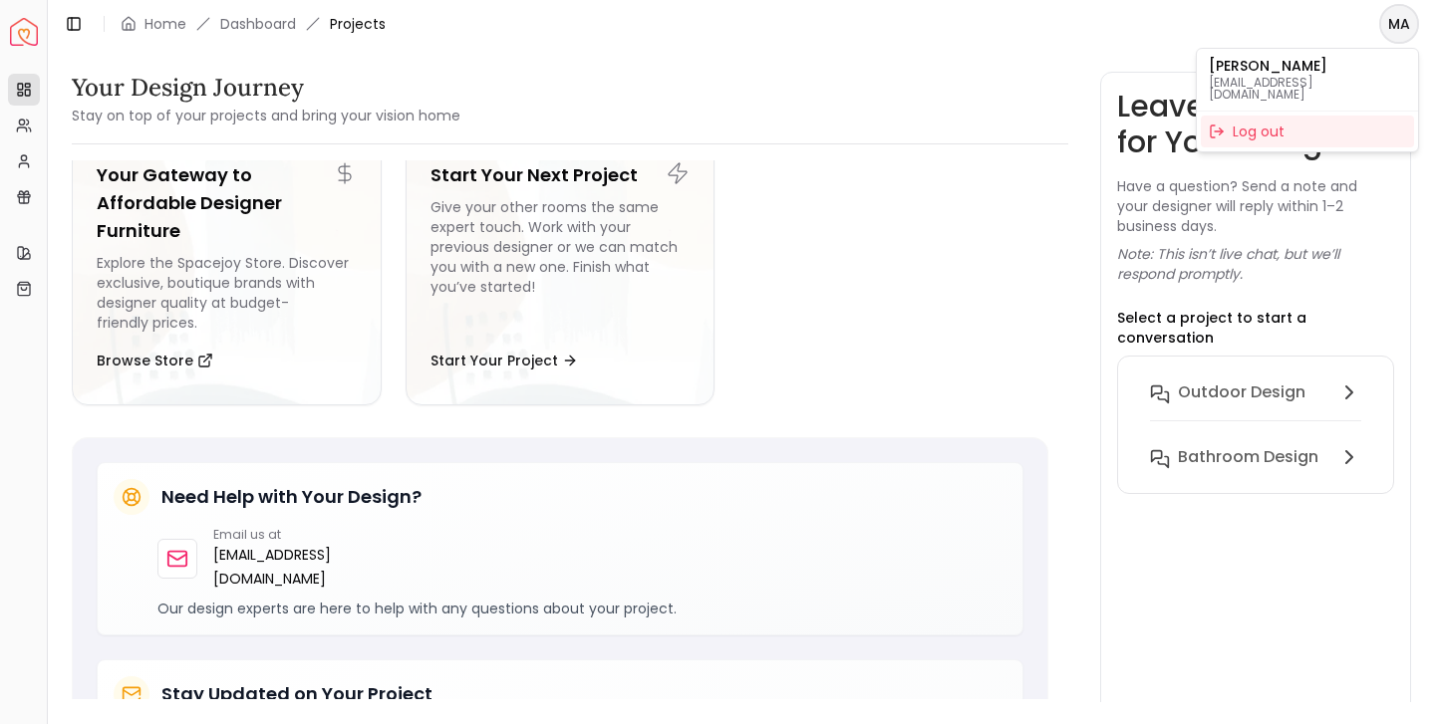
click at [1392, 15] on html "Spacejoy Dashboard Overview Projects My Referrals My Profile Gift Card Balance …" at bounding box center [717, 362] width 1435 height 724
click at [1324, 117] on div "Log out" at bounding box center [1306, 132] width 213 height 32
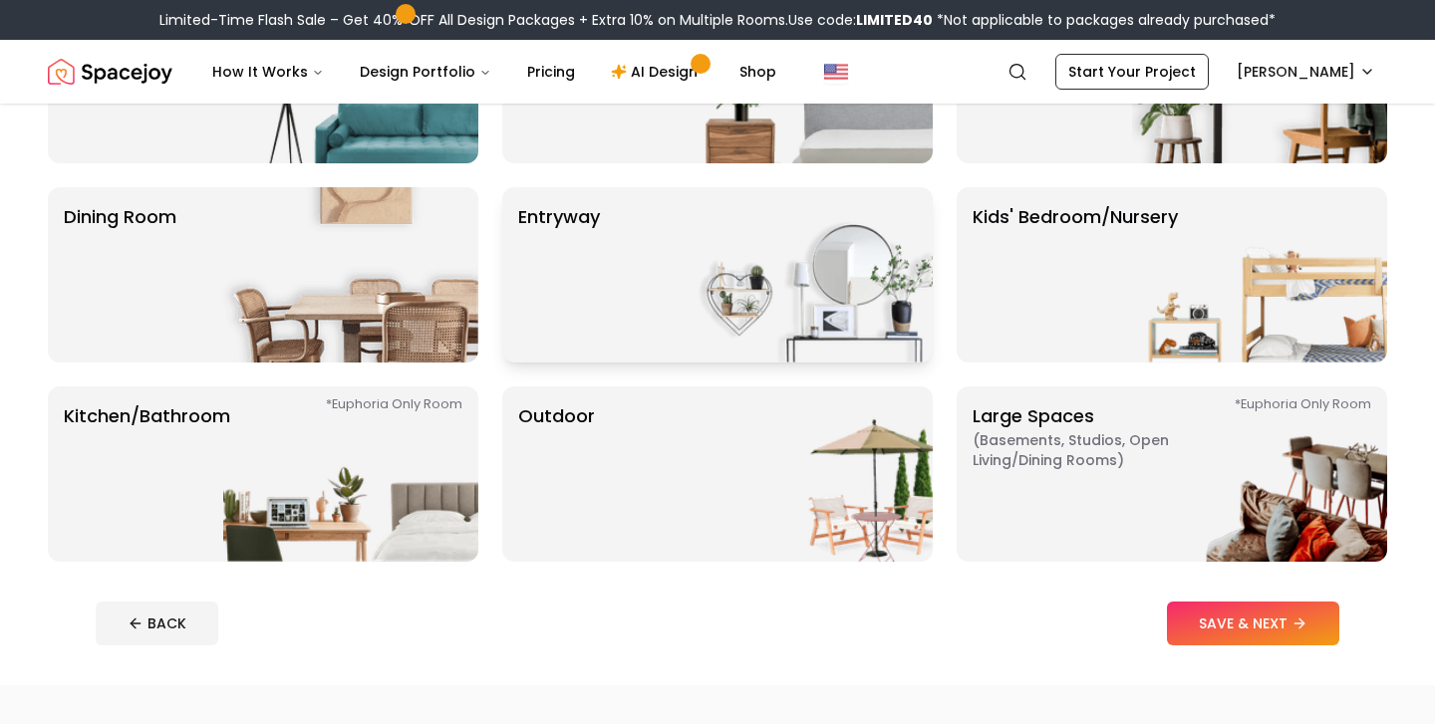
scroll to position [298, 0]
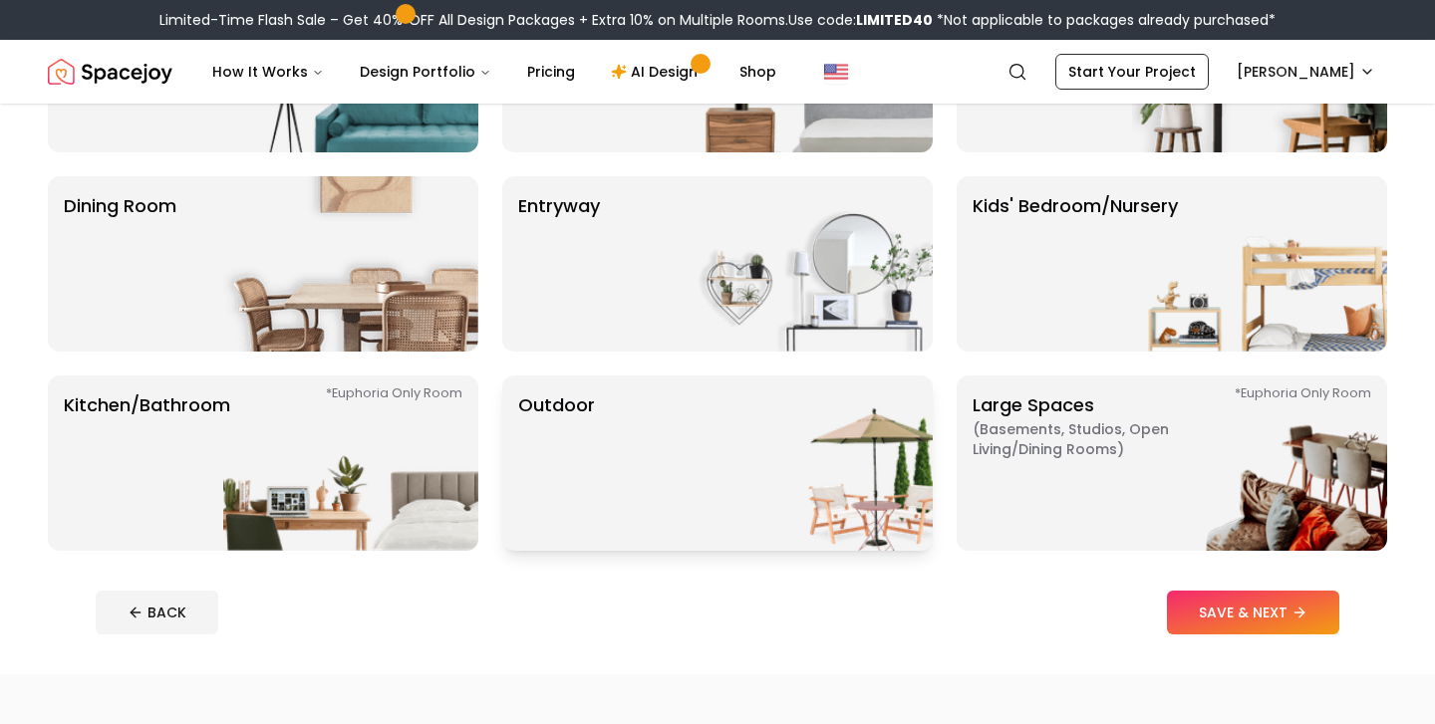
click at [718, 475] on img at bounding box center [804, 463] width 255 height 175
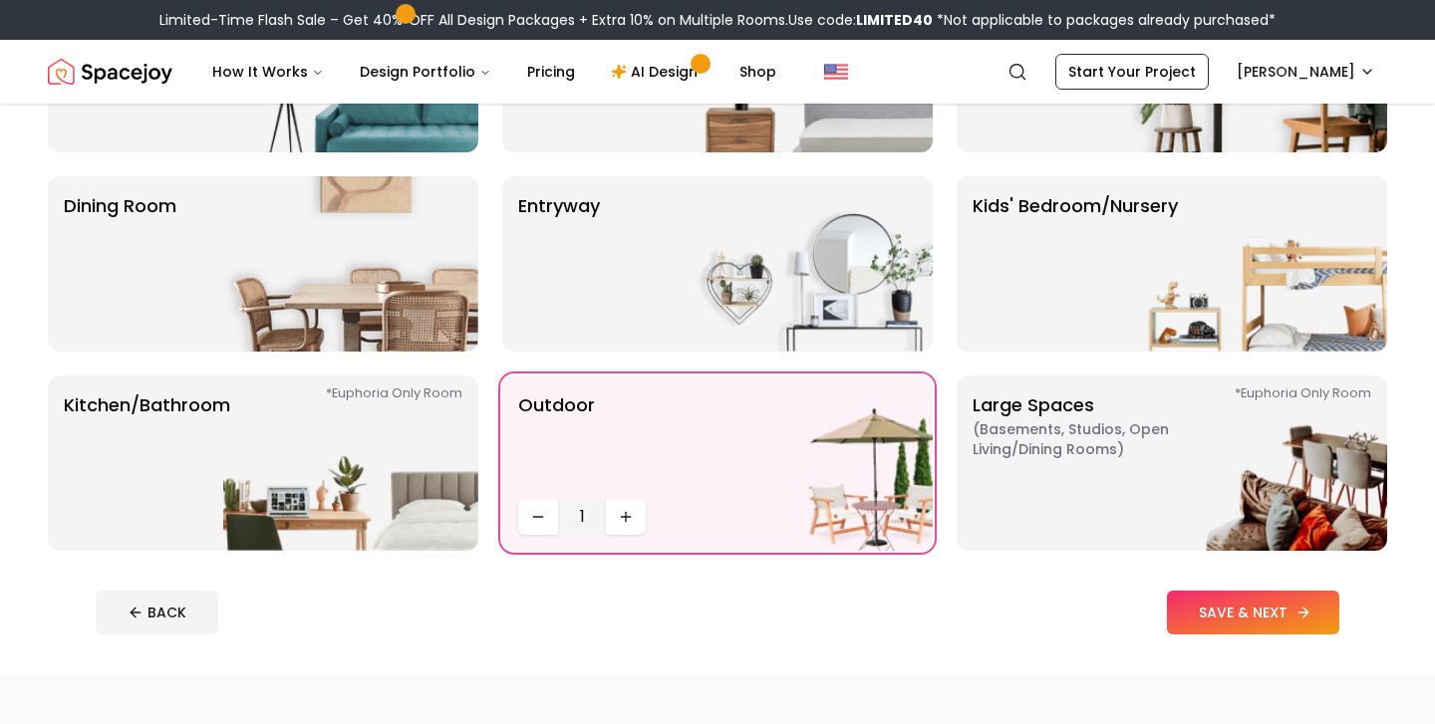
click at [1253, 606] on button "SAVE & NEXT" at bounding box center [1253, 613] width 172 height 44
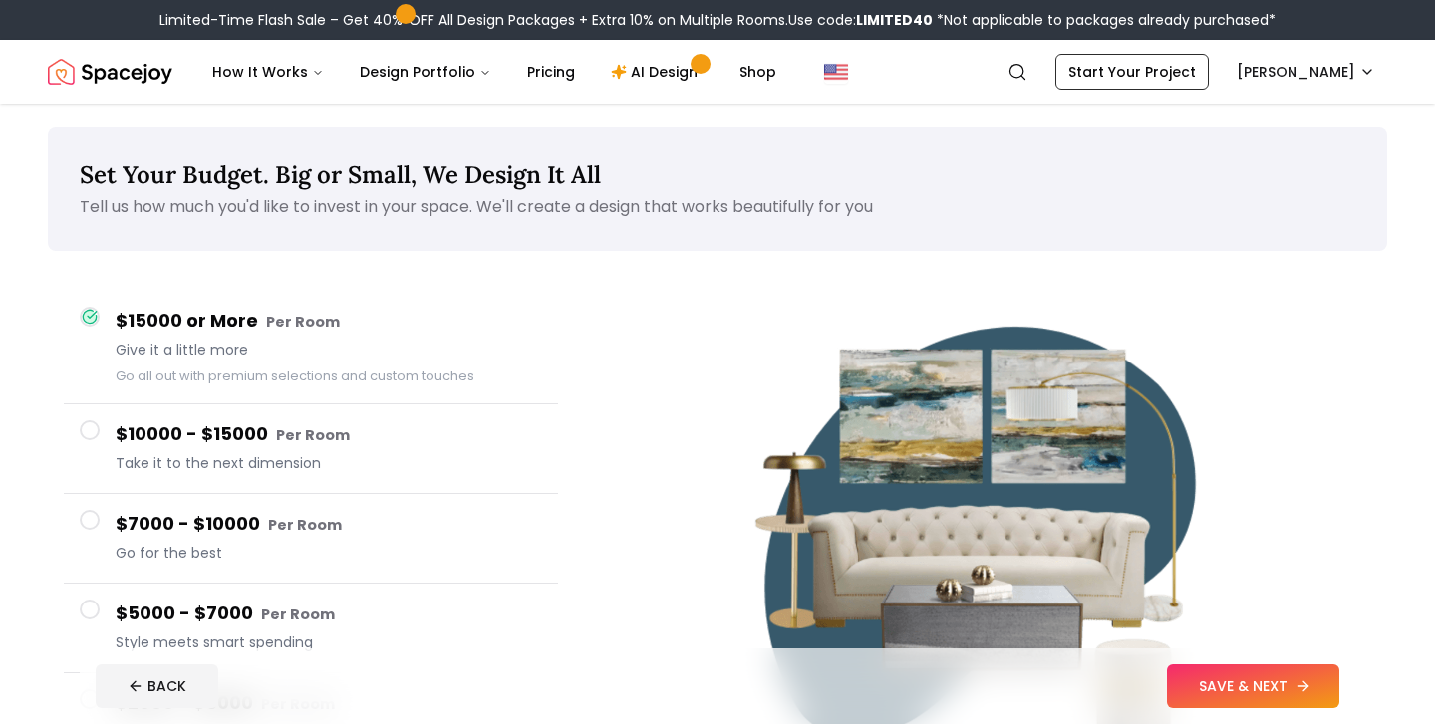
click at [1251, 683] on button "SAVE & NEXT" at bounding box center [1253, 686] width 172 height 44
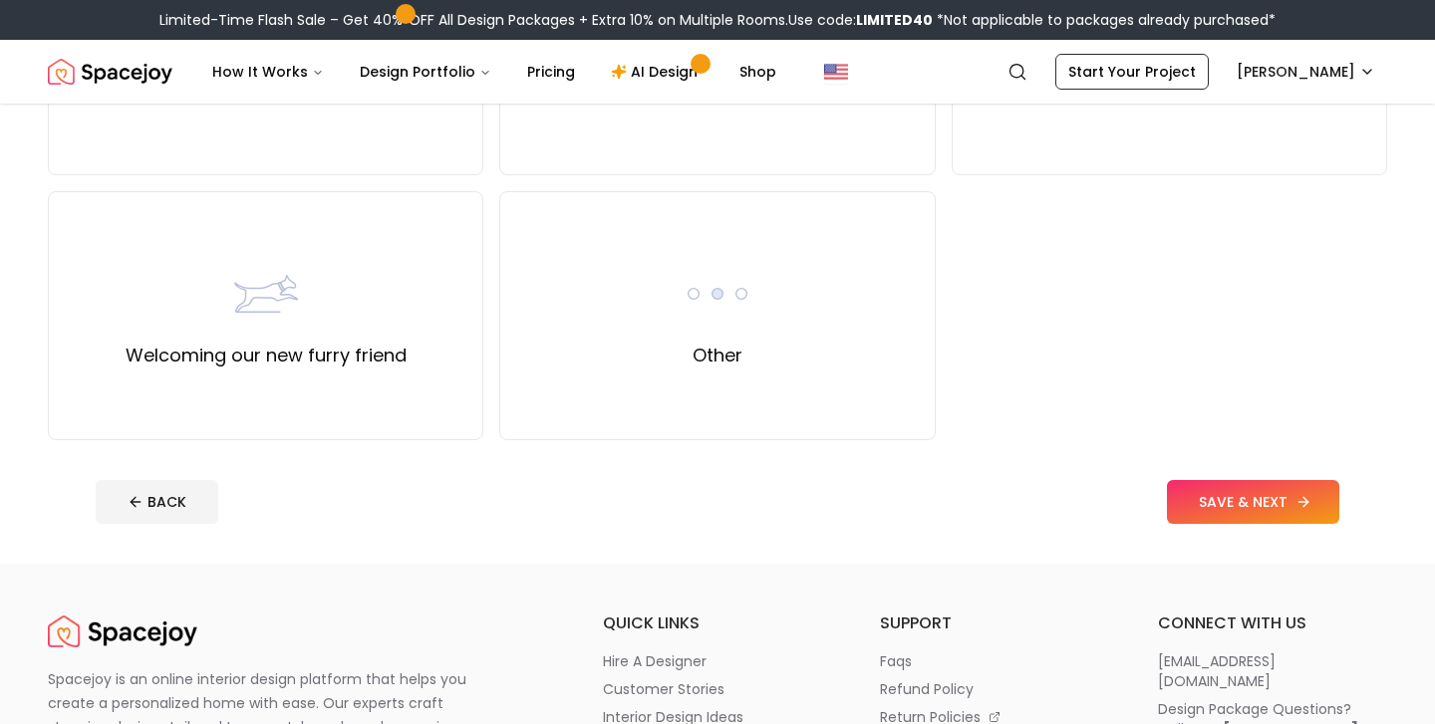
scroll to position [880, 0]
click at [1260, 501] on button "SAVE & NEXT" at bounding box center [1253, 501] width 172 height 44
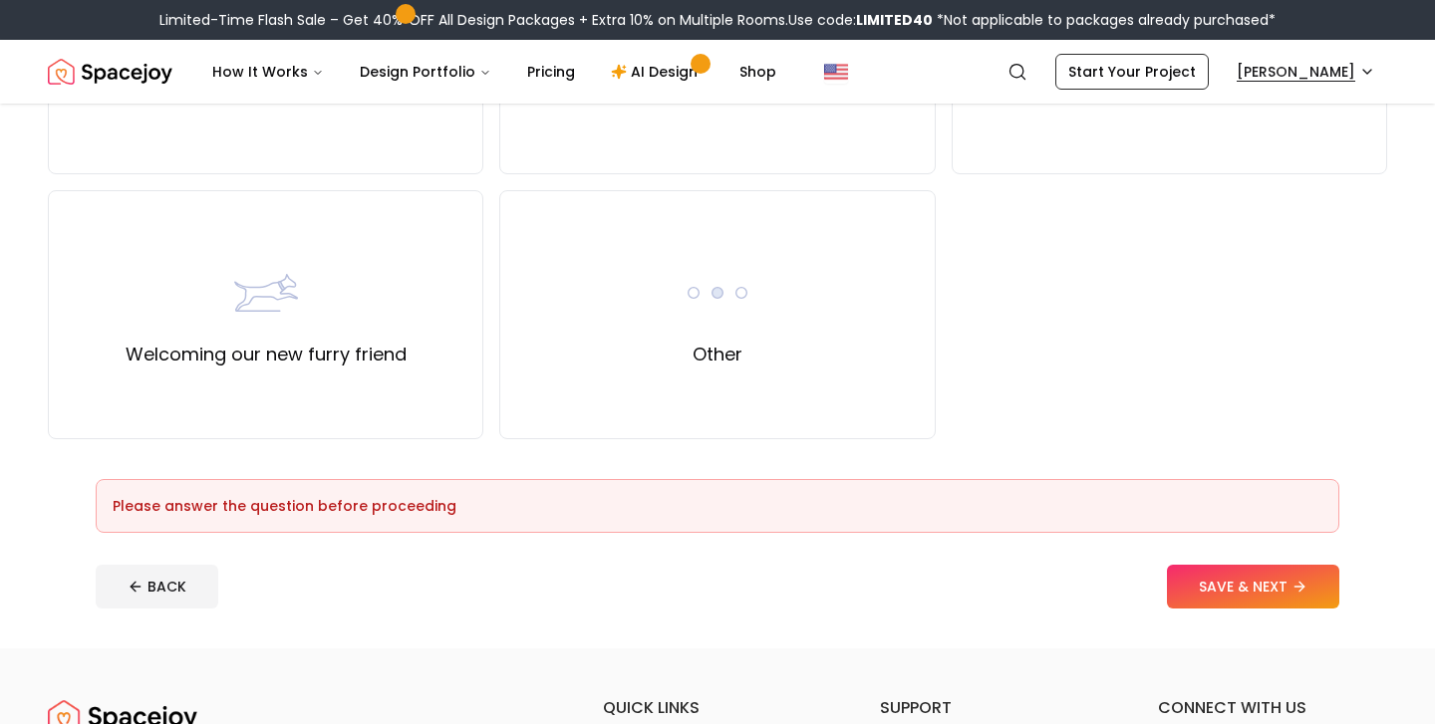
click at [1339, 73] on html "Limited-Time Flash Sale – Get 40% OFF All Design Packages + Extra 10% on Multip…" at bounding box center [717, 598] width 1435 height 2957
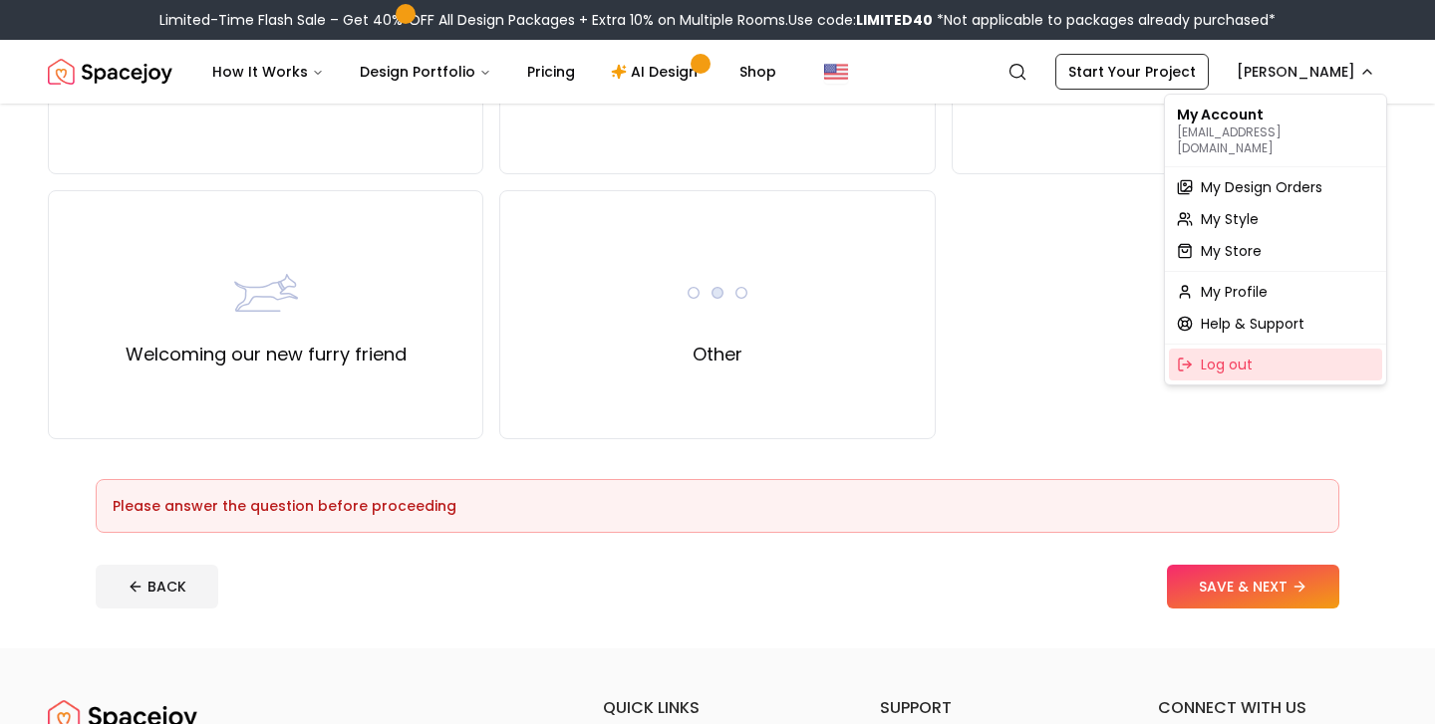
click at [1229, 355] on span "Log out" at bounding box center [1226, 365] width 52 height 20
